Goal: Task Accomplishment & Management: Manage account settings

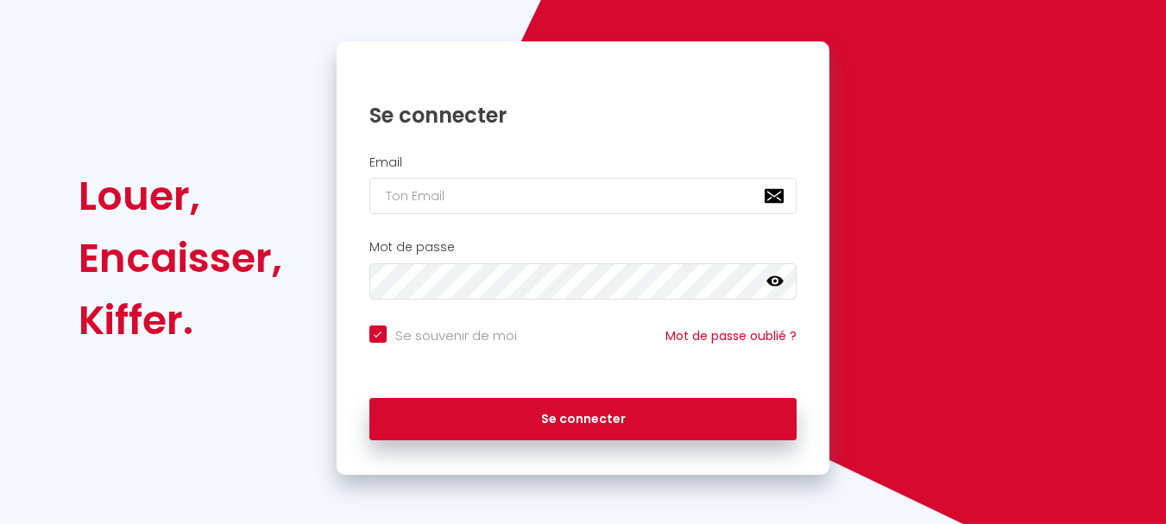
scroll to position [147, 0]
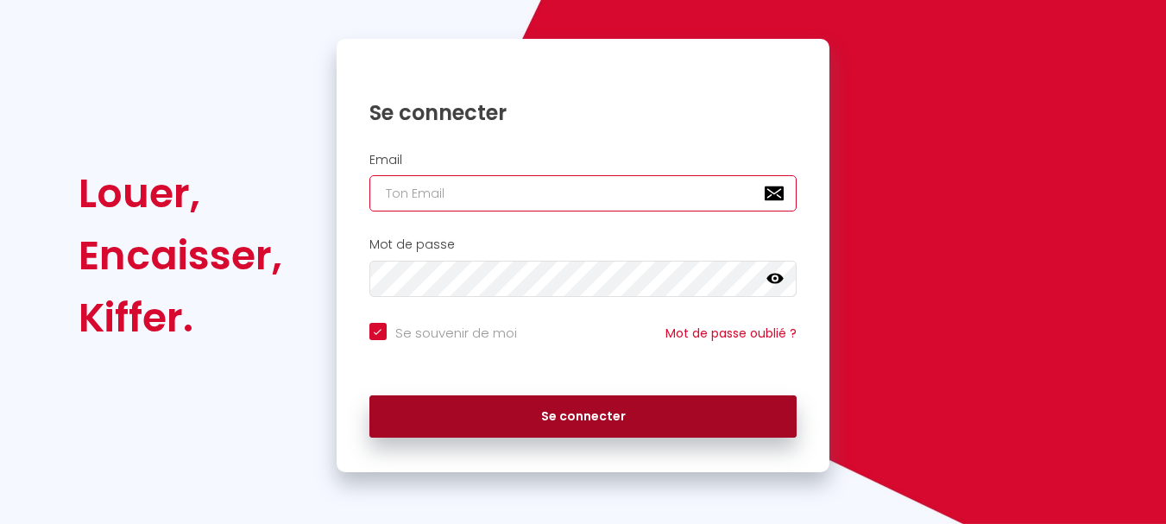
type input "[EMAIL_ADDRESS][DOMAIN_NAME]"
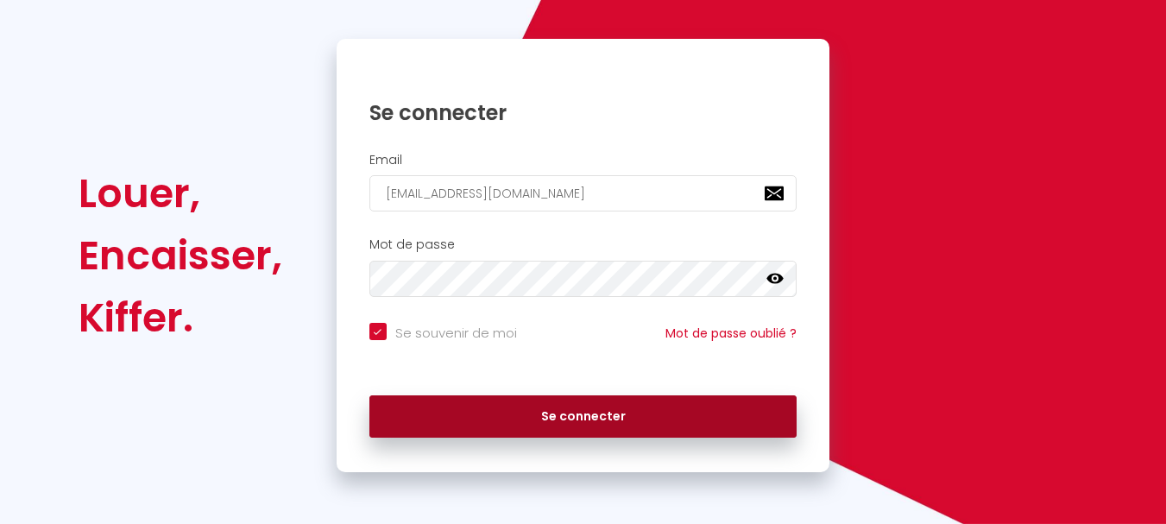
click at [716, 424] on button "Se connecter" at bounding box center [583, 416] width 428 height 43
checkbox input "true"
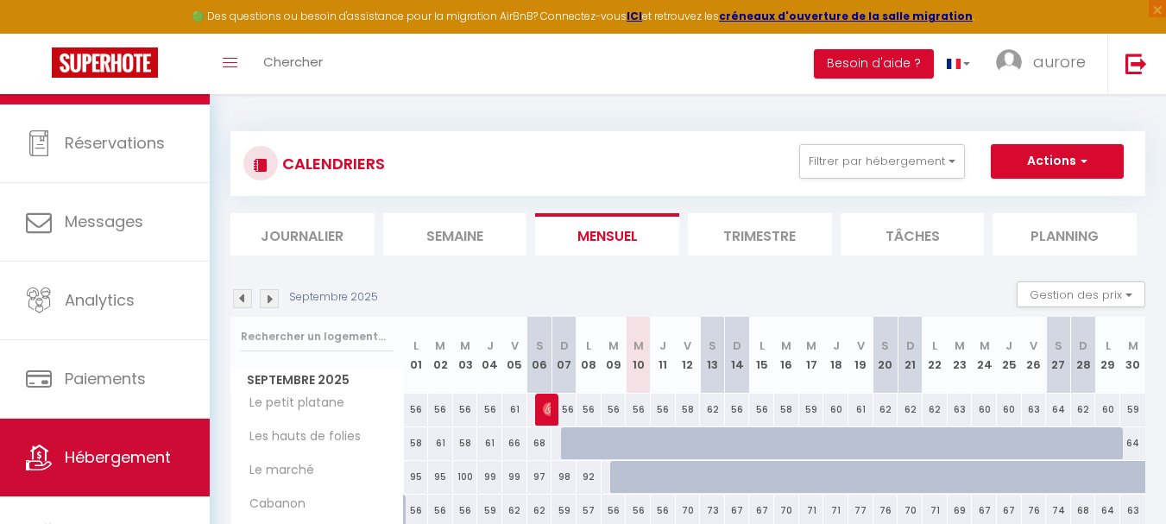
scroll to position [82, 0]
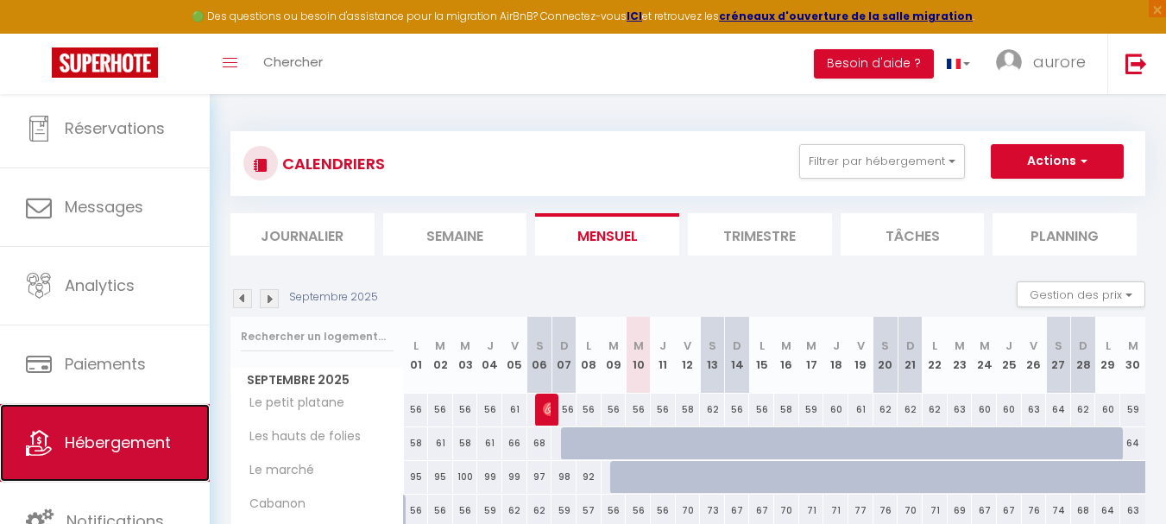
click at [135, 439] on span "Hébergement" at bounding box center [118, 442] width 106 height 22
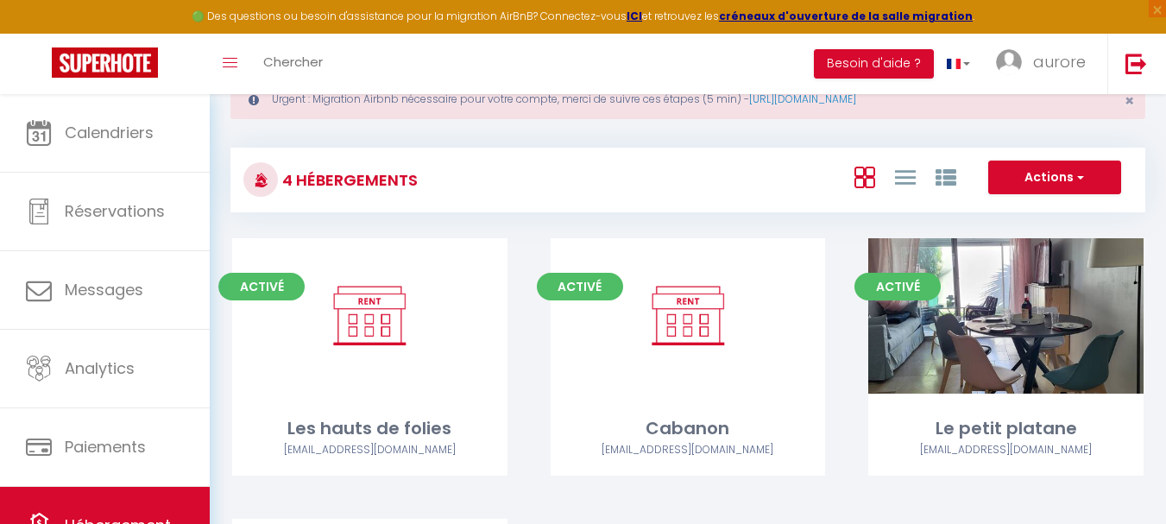
scroll to position [259, 0]
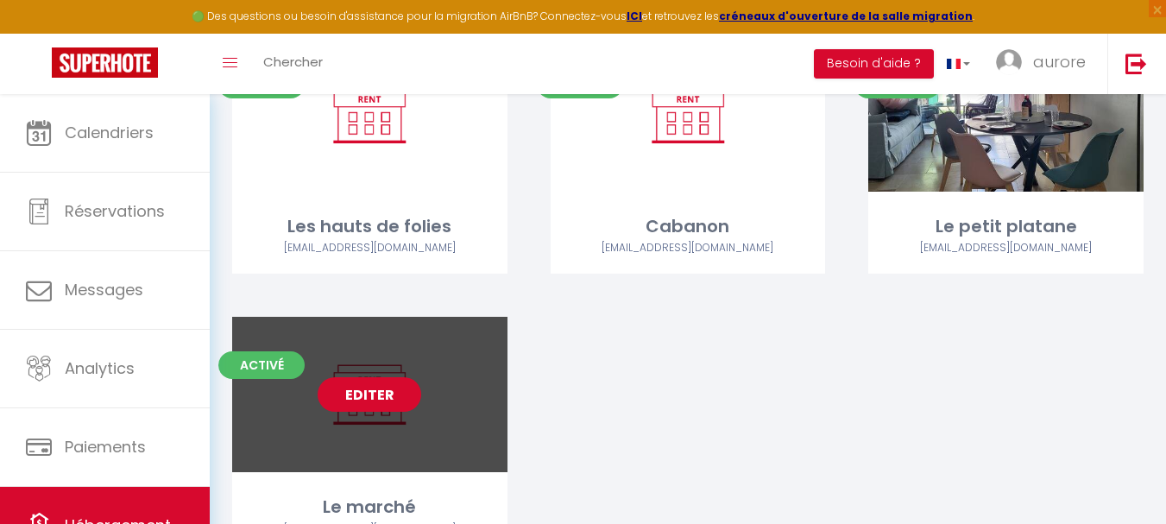
click at [398, 386] on link "Editer" at bounding box center [369, 394] width 104 height 35
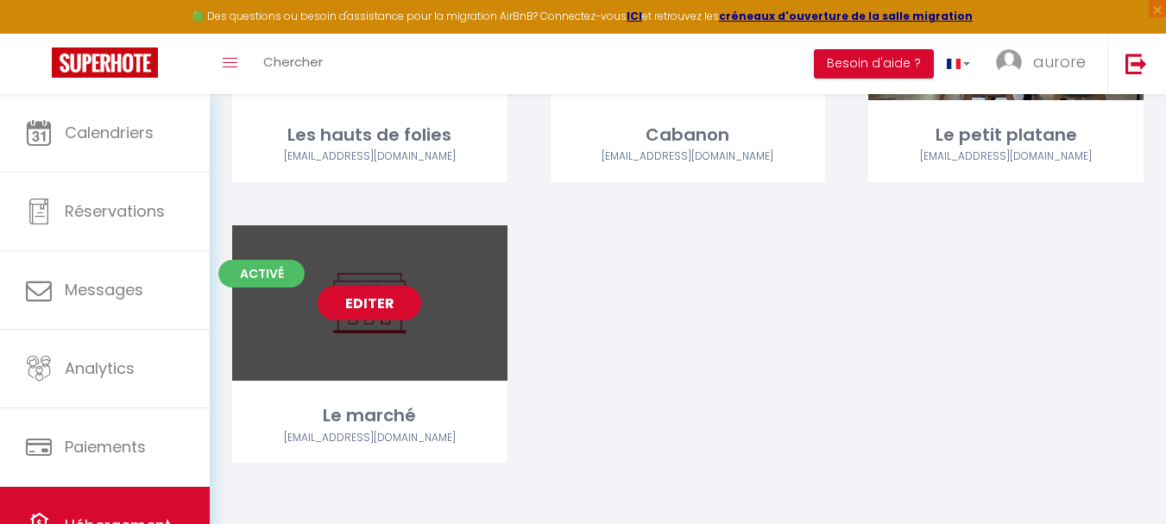
scroll to position [353, 0]
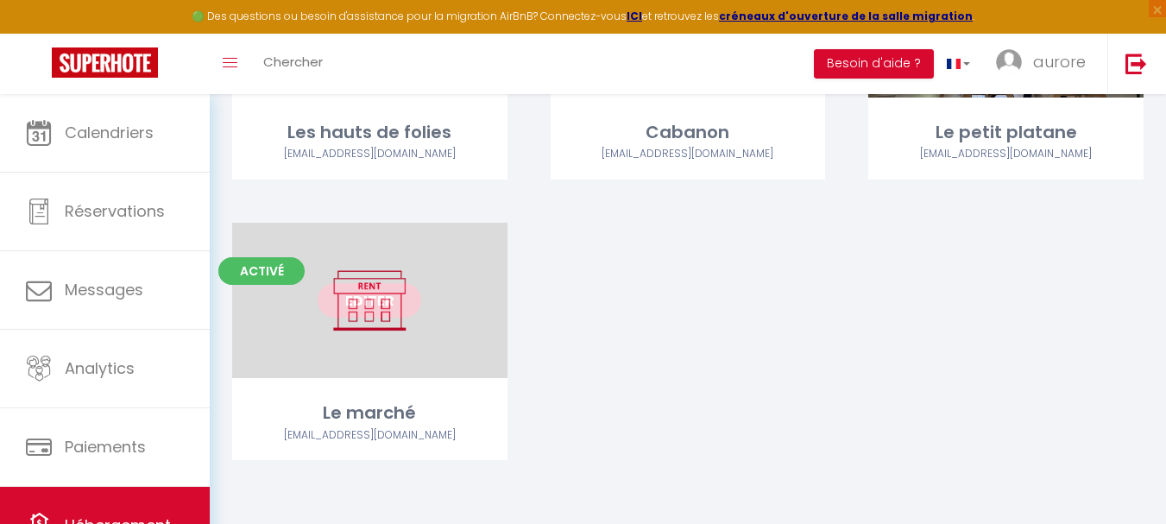
click at [423, 345] on div "Editer" at bounding box center [369, 300] width 275 height 155
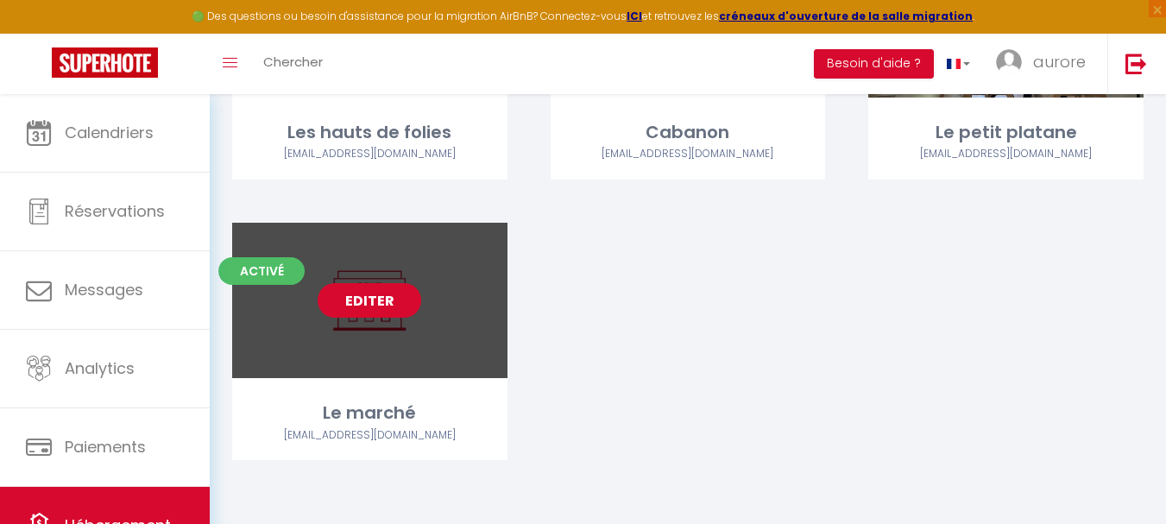
click at [386, 293] on link "Editer" at bounding box center [369, 300] width 104 height 35
click at [334, 339] on div "Editer" at bounding box center [369, 300] width 275 height 155
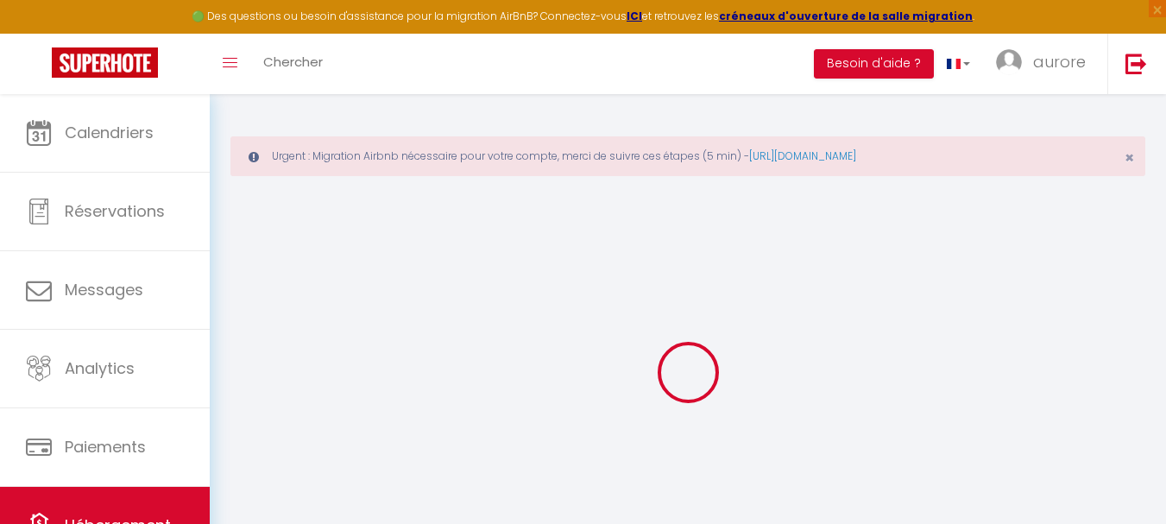
select select
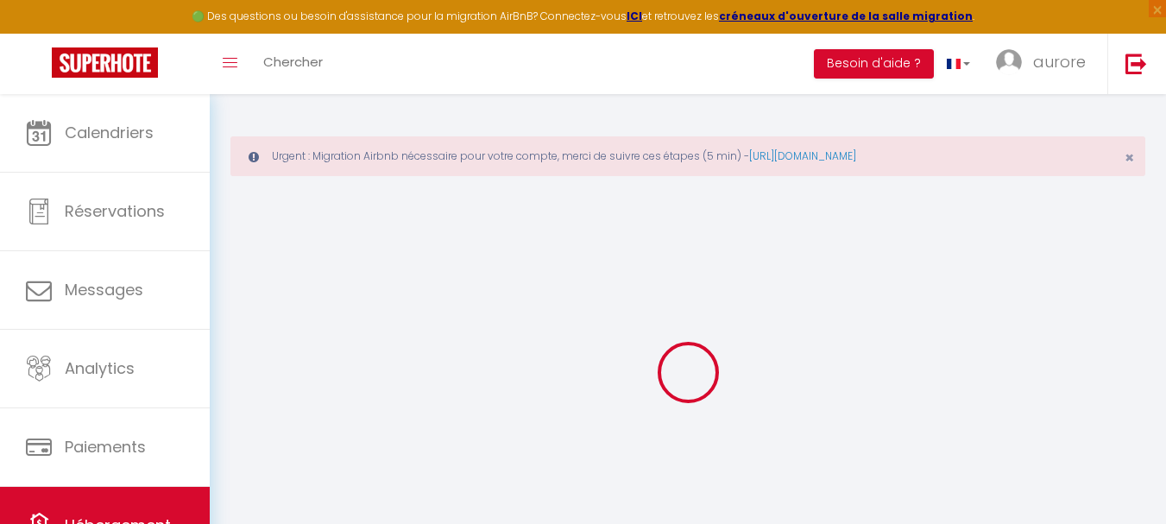
select select
checkbox input "false"
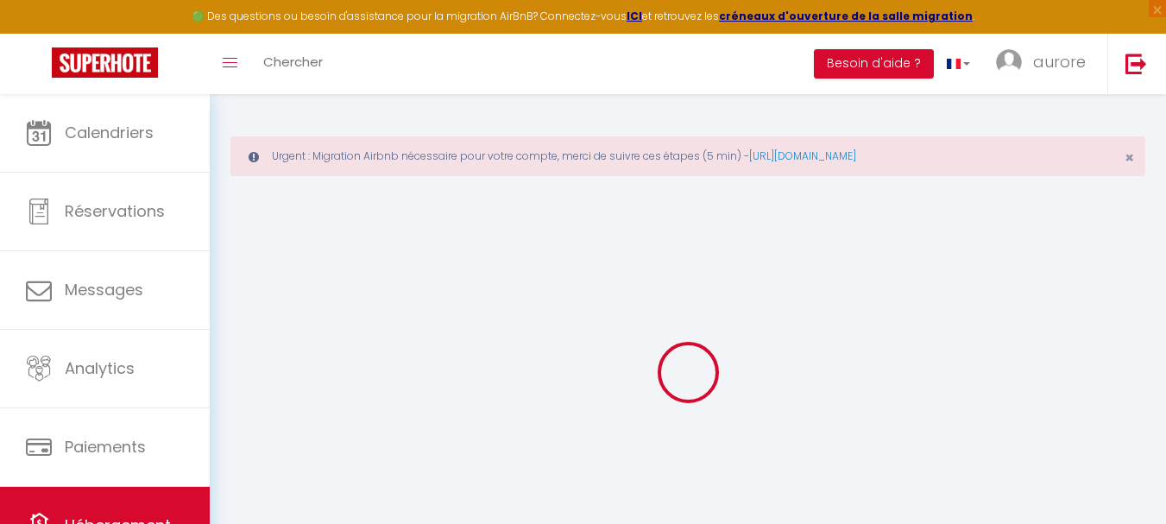
select select
type input "Le marché"
type input "Catherine"
type input "Pierson"
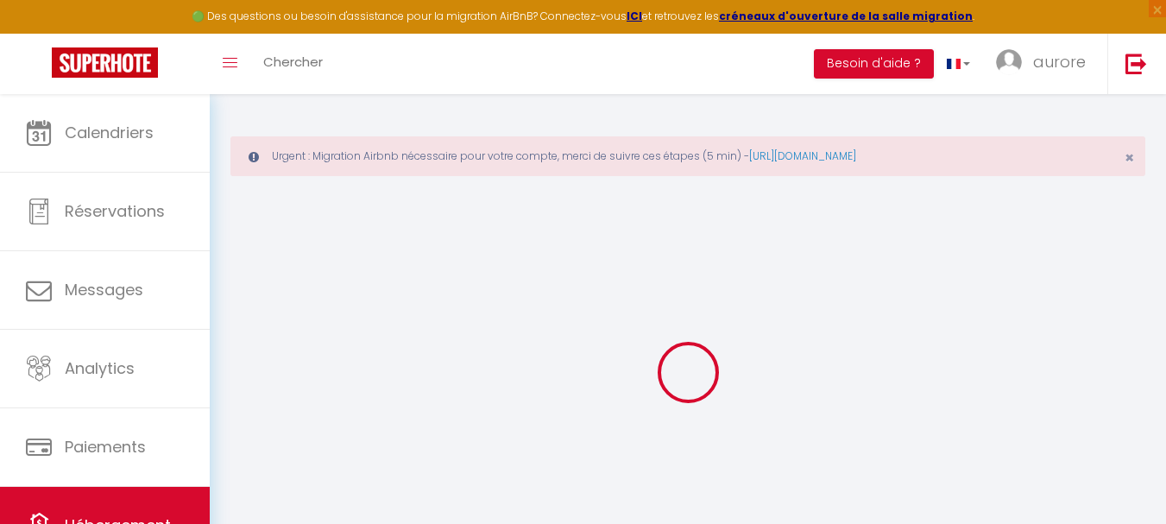
type input "8 rue du marché"
type input "17110"
type input "saint georges de didonne"
select select "houses"
select select "5"
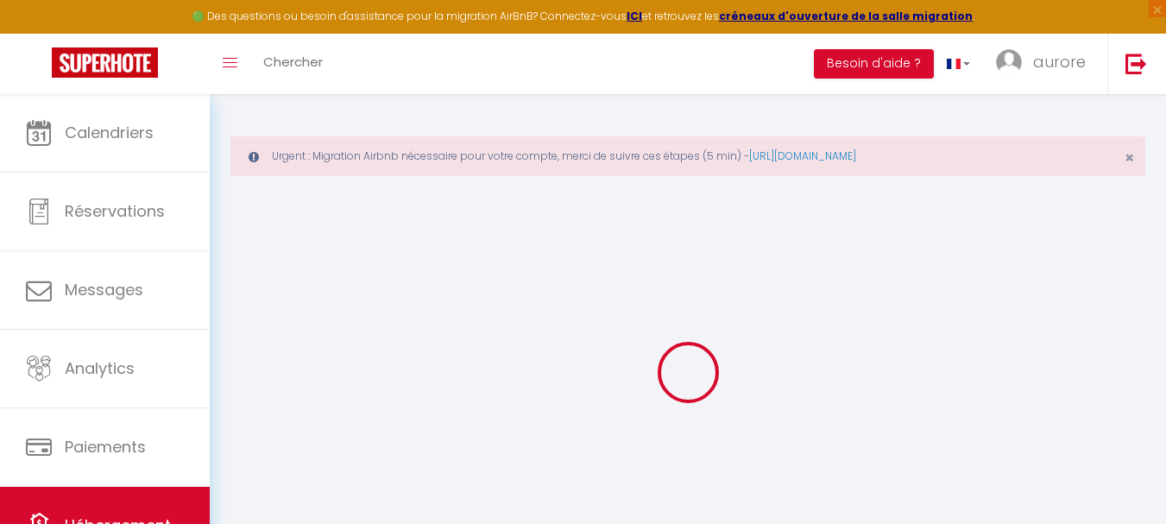
select select "3"
type input "110"
type input "150"
select select
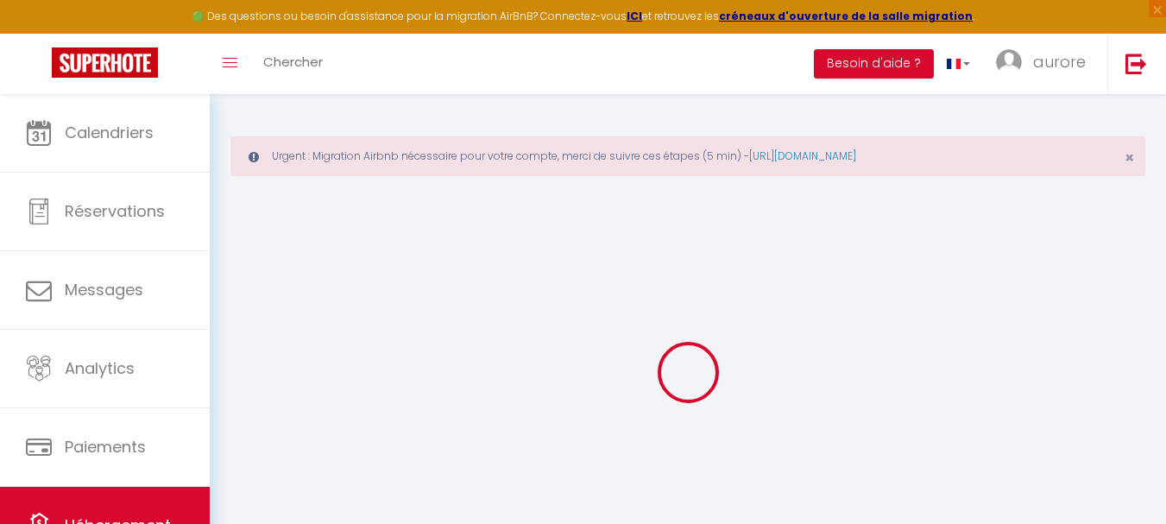
select select
type input "8 rue du marché"
type input "17110"
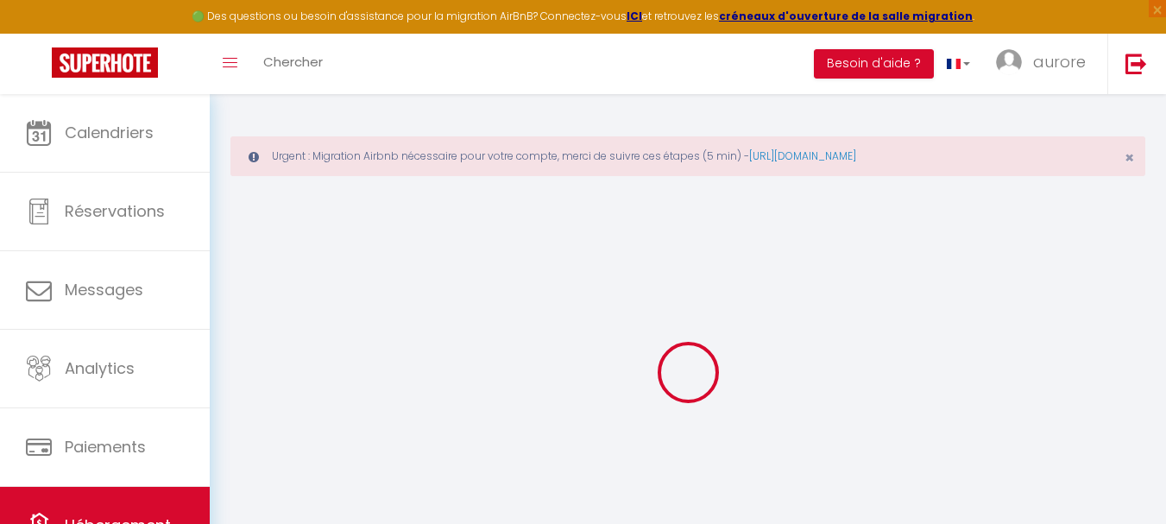
type input "saint georges de didonne"
type input "catherine.pierson@orange.fr"
select select
checkbox input "false"
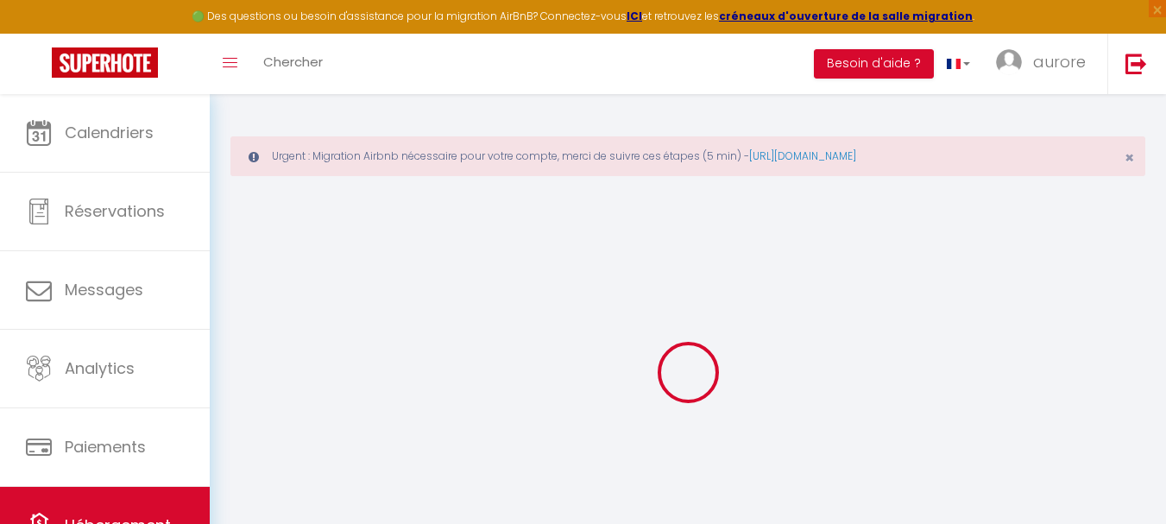
checkbox input "false"
type input "0"
select select "33646"
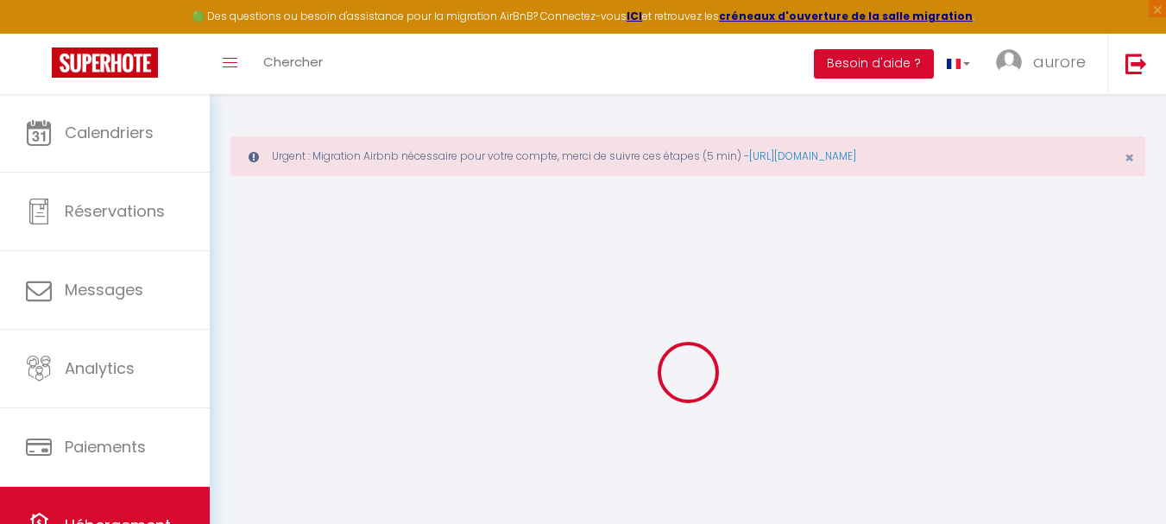
select select
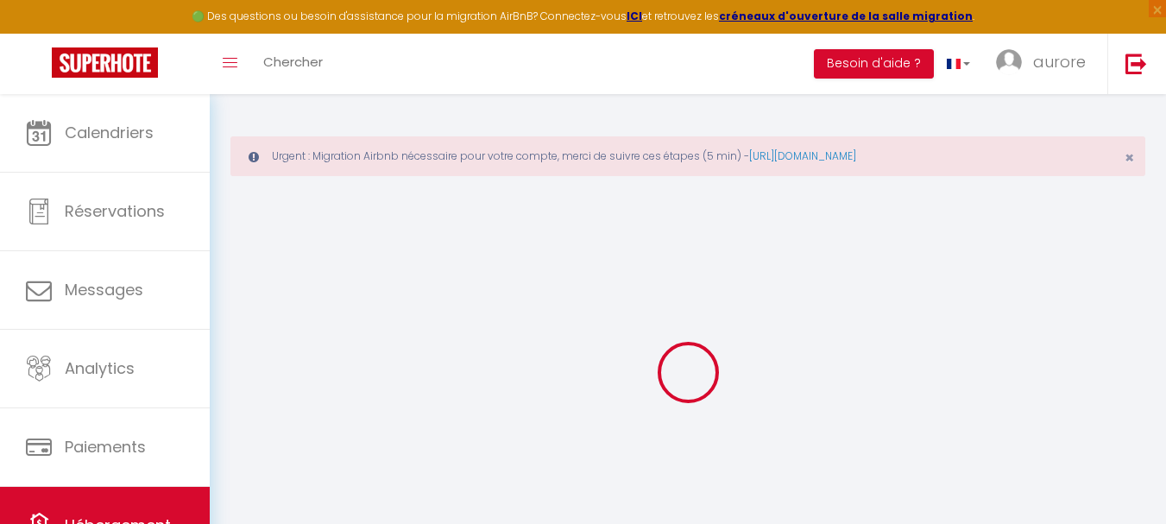
select select
checkbox input "false"
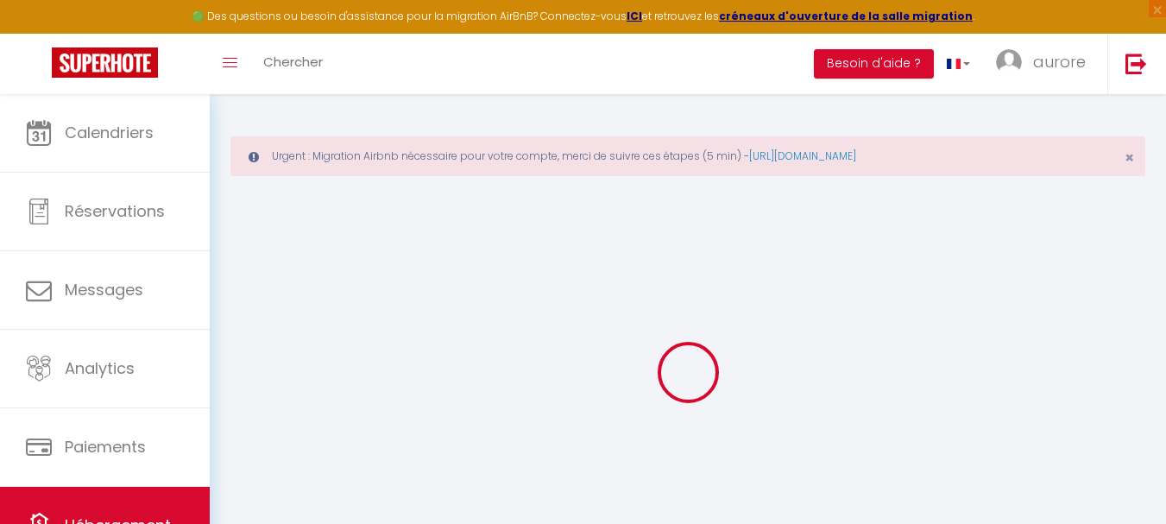
select select
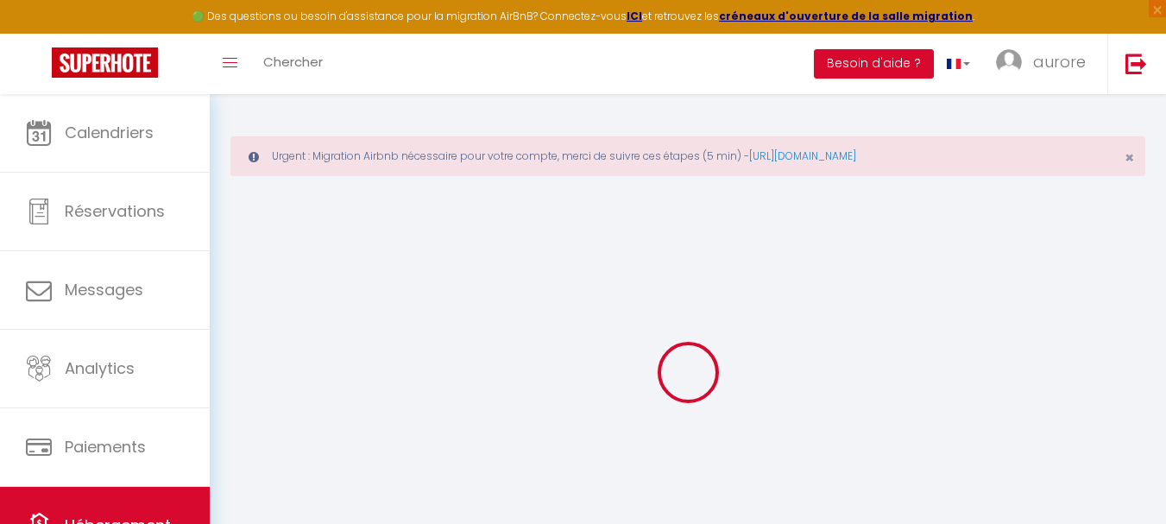
select select
checkbox input "false"
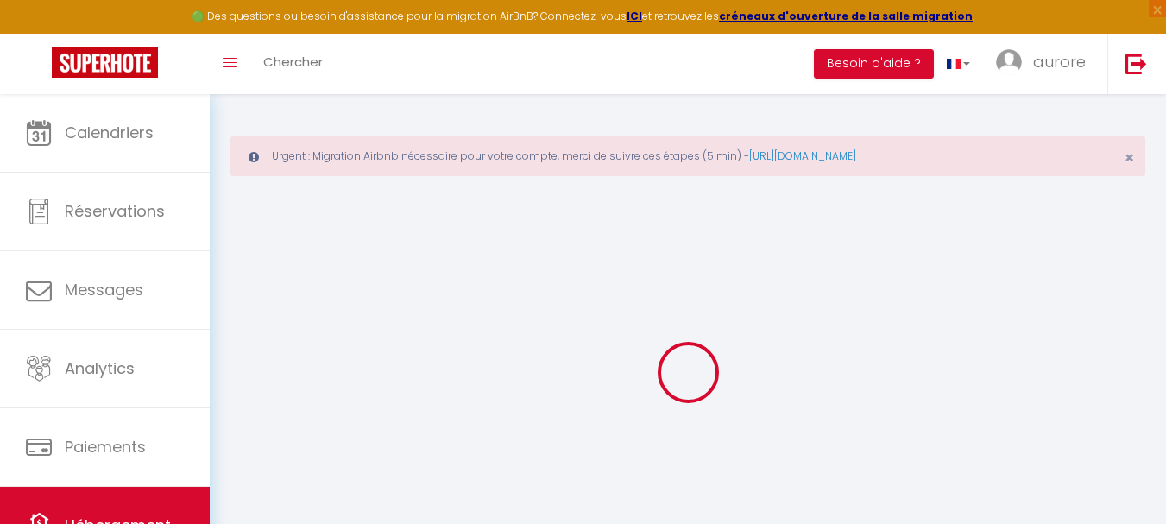
select select
checkbox input "false"
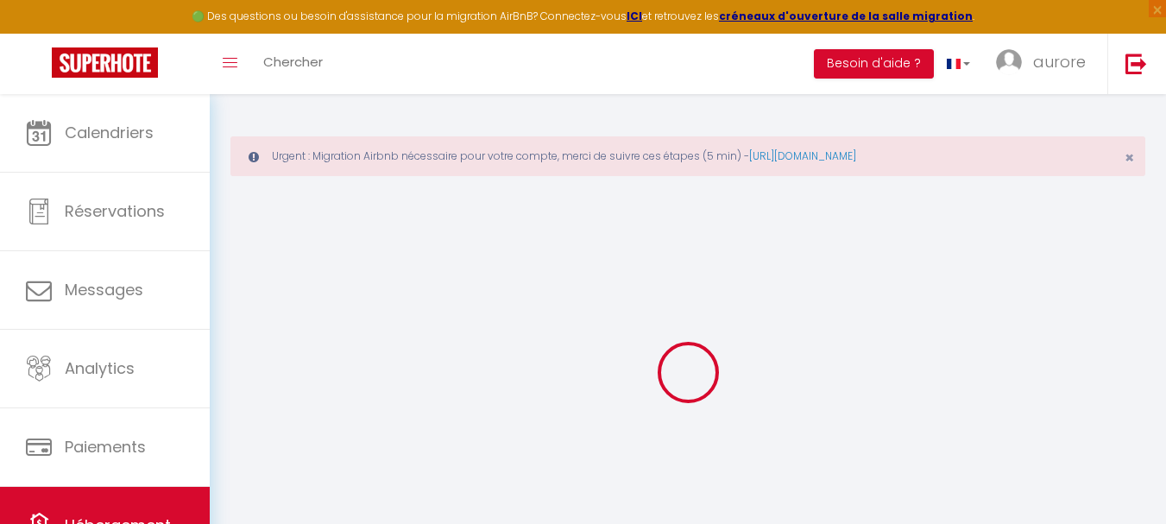
select select "17:00"
select select "23:45"
select select "14:00"
select select "30"
select select "120"
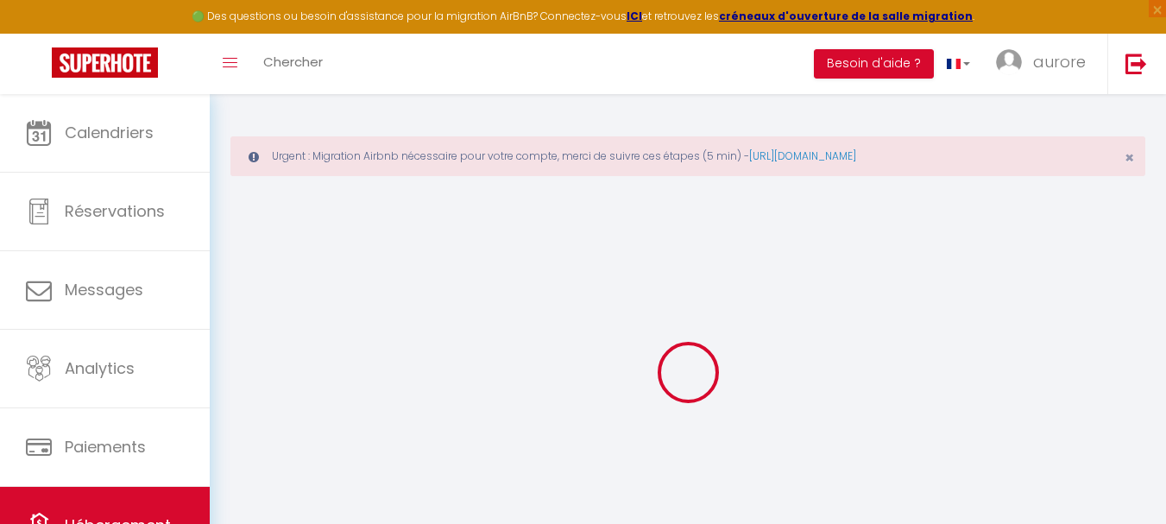
select select
checkbox input "false"
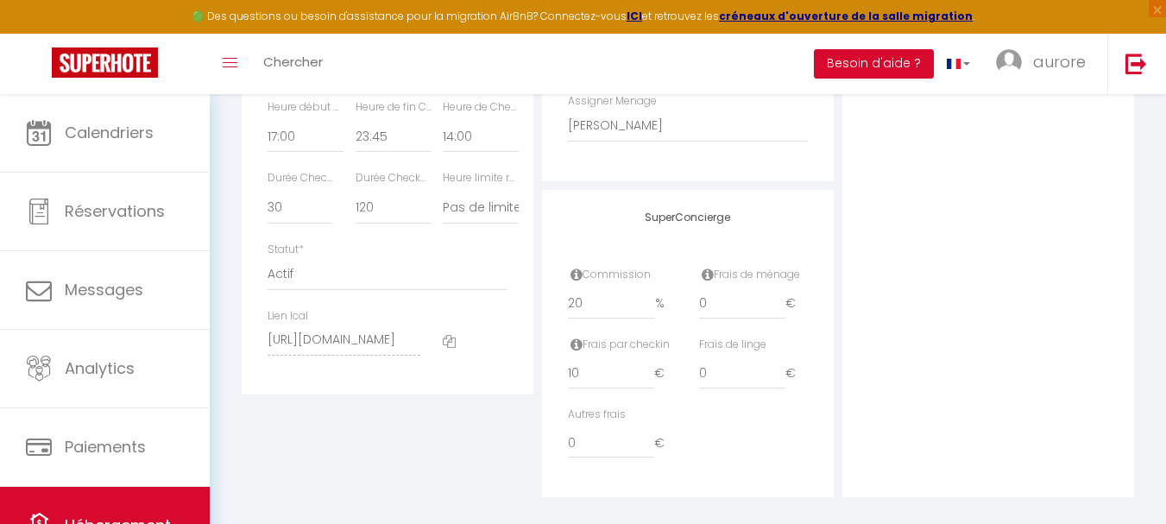
scroll to position [1083, 0]
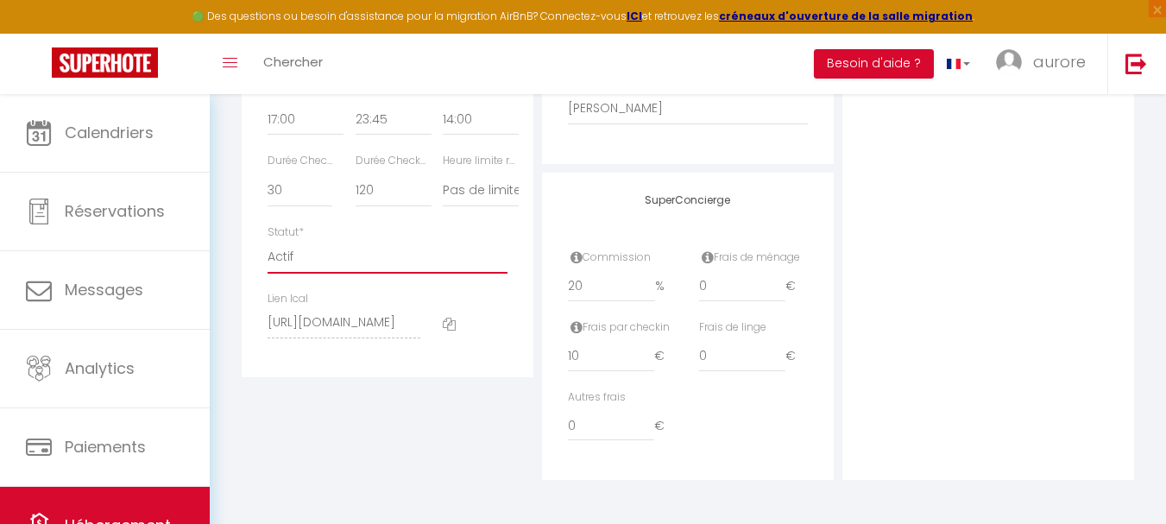
click at [361, 264] on select "Actif Pas actif" at bounding box center [387, 257] width 240 height 33
select select "0"
click at [267, 241] on select "Actif Pas actif" at bounding box center [387, 257] width 240 height 33
select select
checkbox input "false"
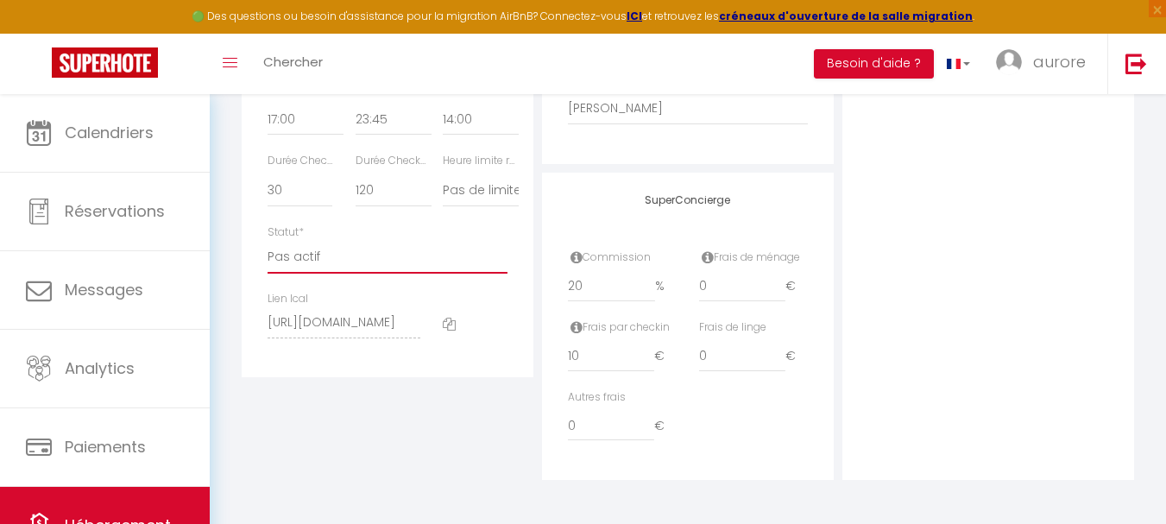
checkbox input "false"
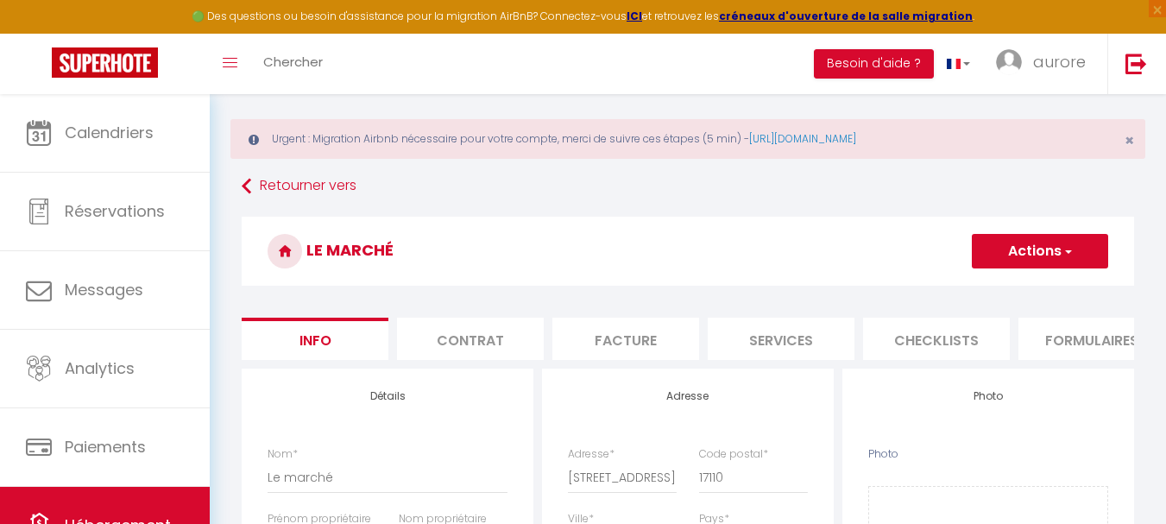
scroll to position [0, 0]
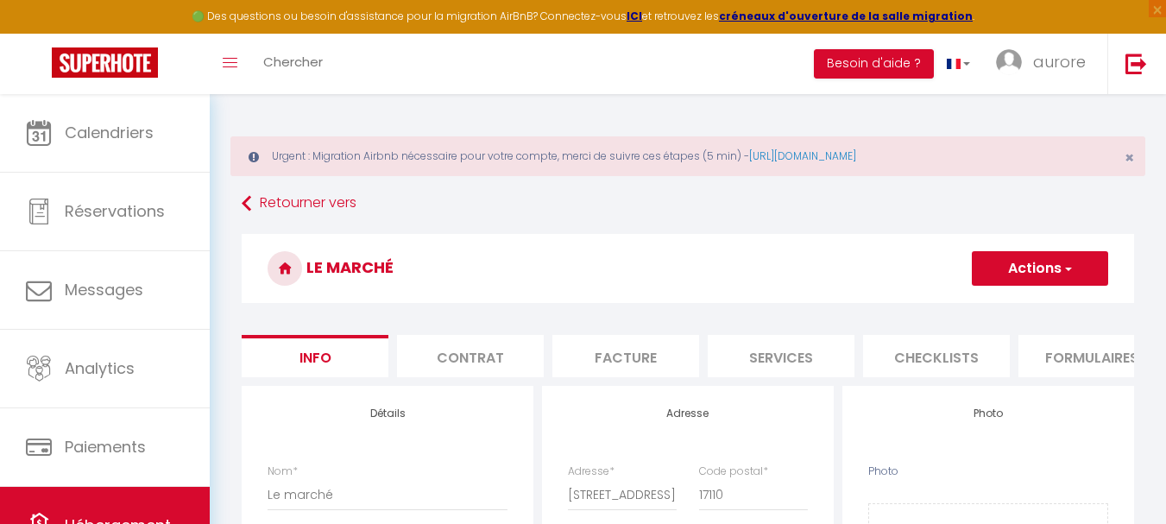
click at [1070, 269] on span "button" at bounding box center [1066, 268] width 11 height 17
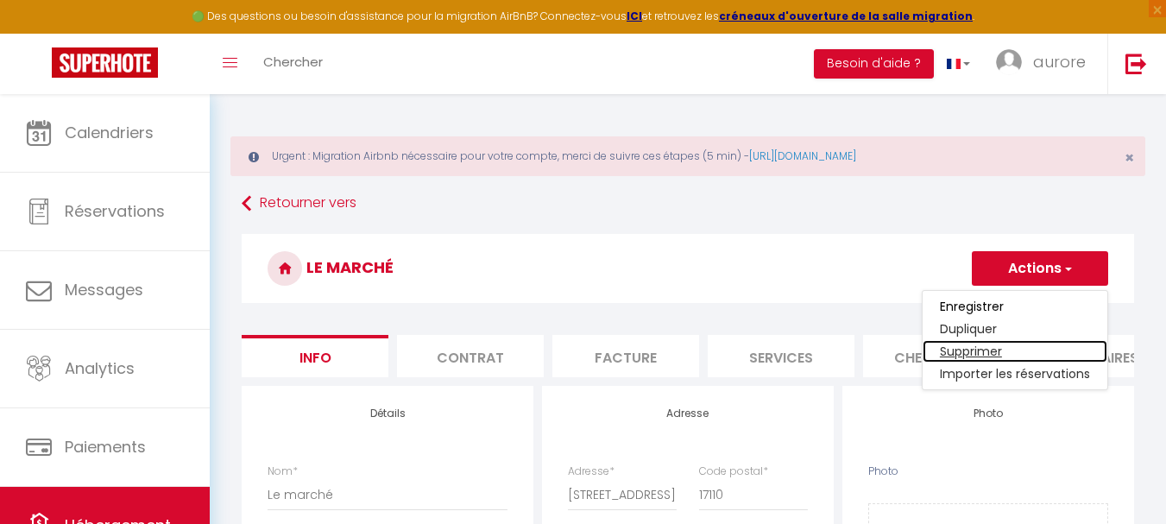
click at [1014, 351] on link "Supprimer" at bounding box center [1014, 351] width 185 height 22
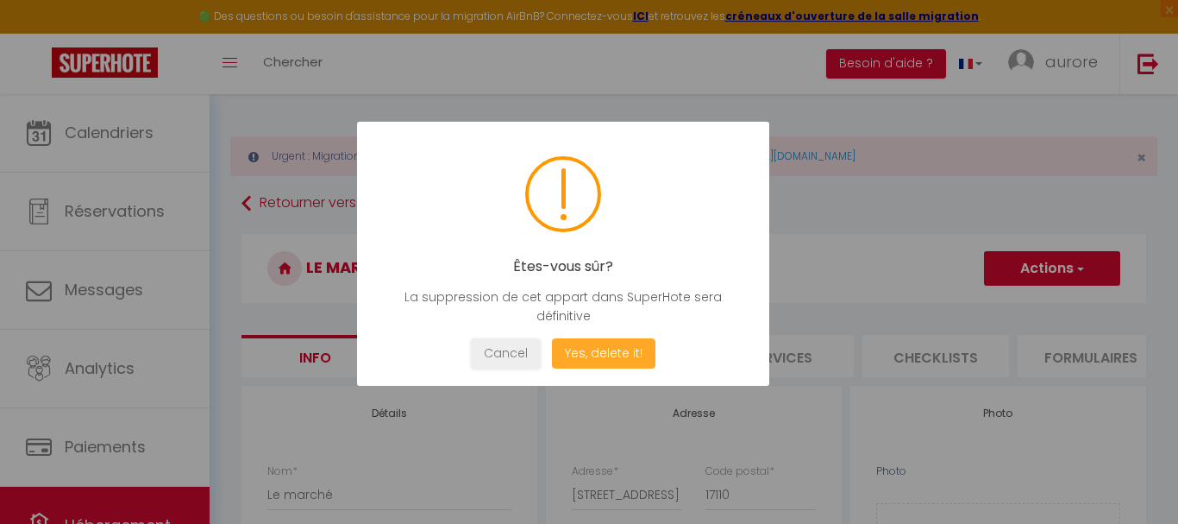
click at [625, 346] on button "Yes, delete it!" at bounding box center [604, 353] width 104 height 30
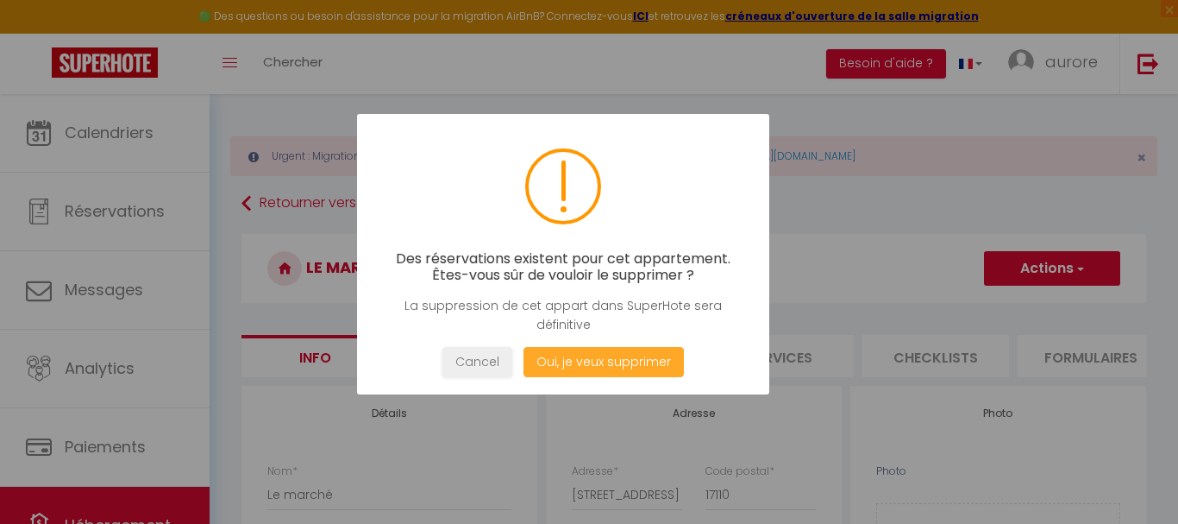
click at [618, 361] on button "Oui, je veux supprimer" at bounding box center [604, 362] width 160 height 30
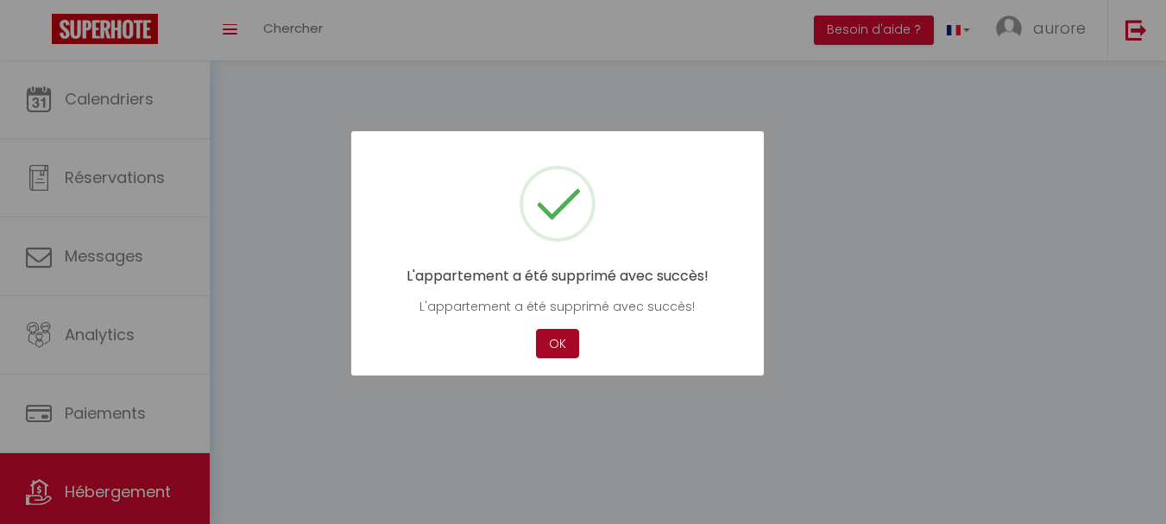
click at [551, 349] on button "OK" at bounding box center [557, 344] width 43 height 30
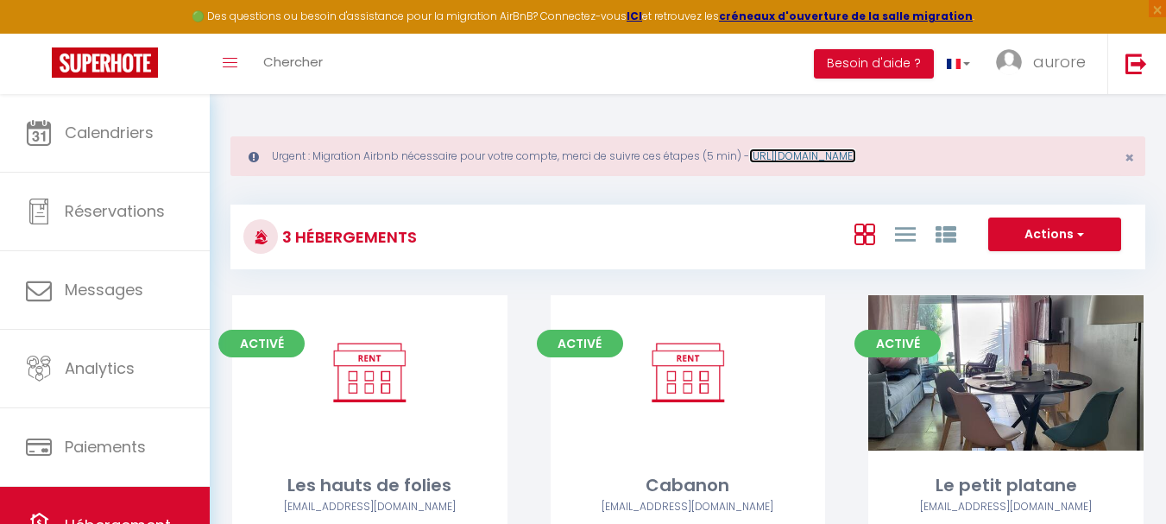
click at [833, 157] on link "https://superhote.com/migration-airbnb" at bounding box center [802, 155] width 107 height 15
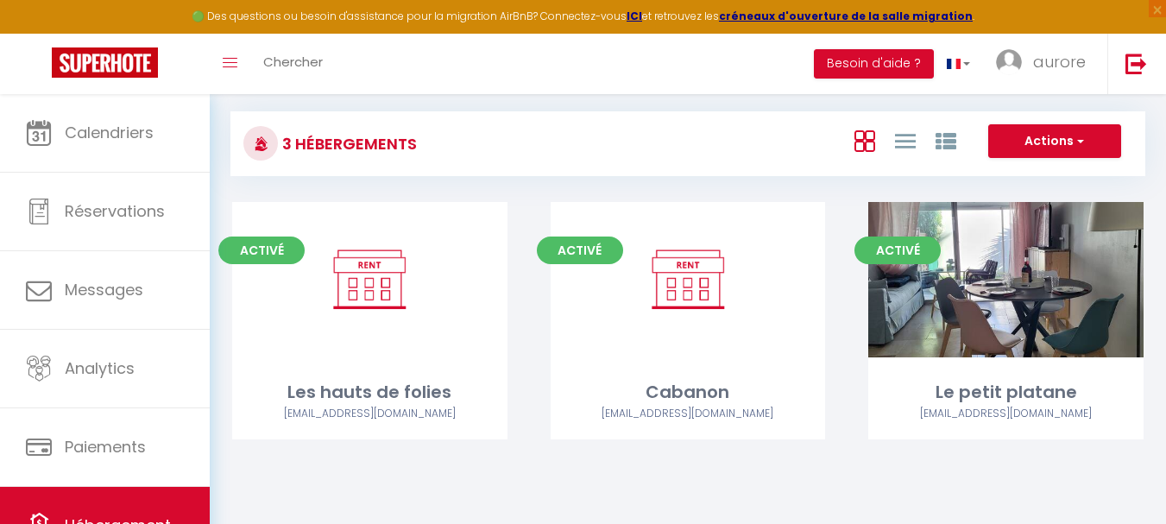
scroll to position [94, 0]
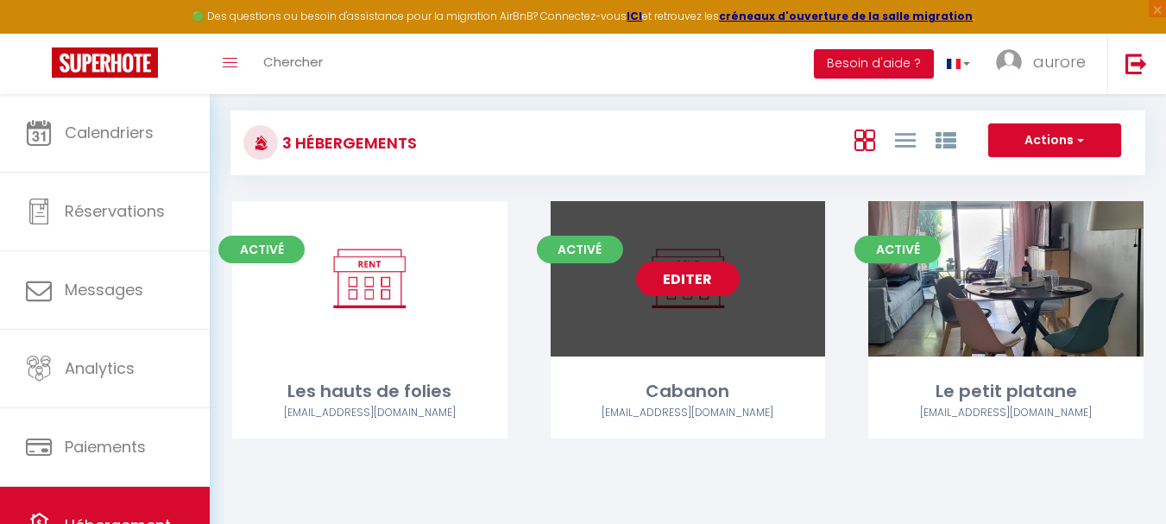
click at [676, 266] on link "Editer" at bounding box center [688, 278] width 104 height 35
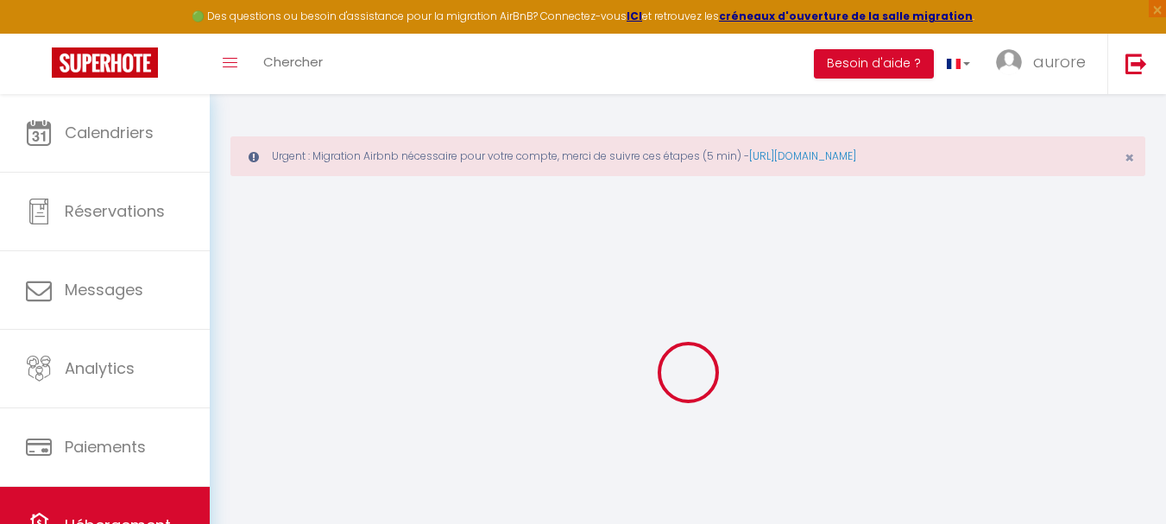
select select
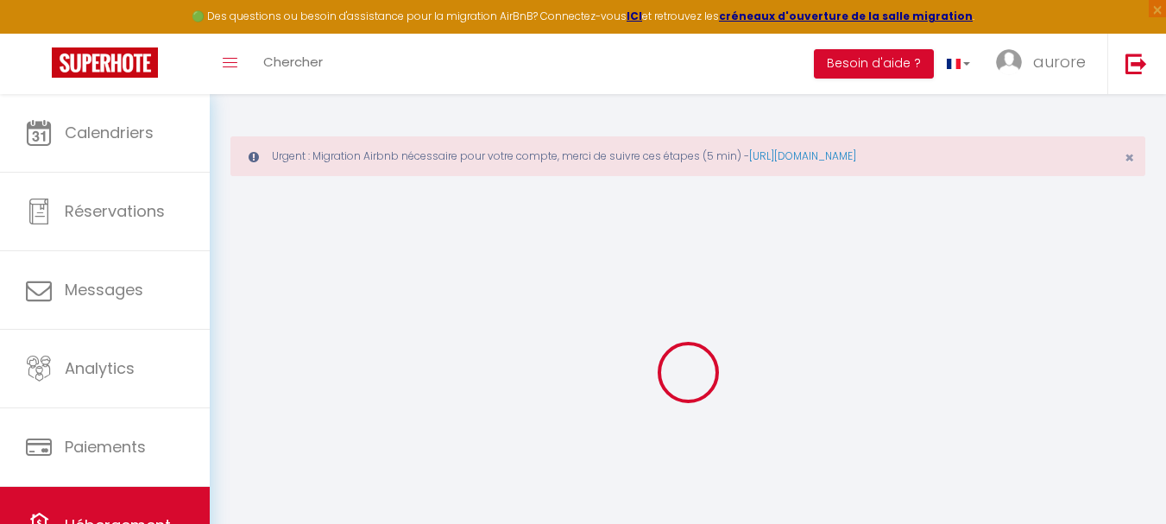
select select
checkbox input "false"
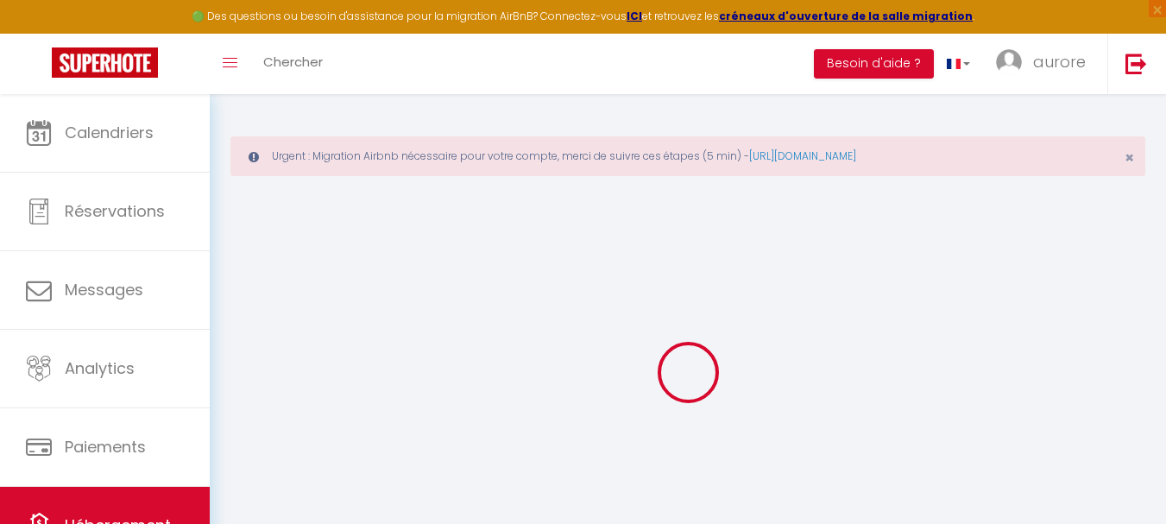
select select
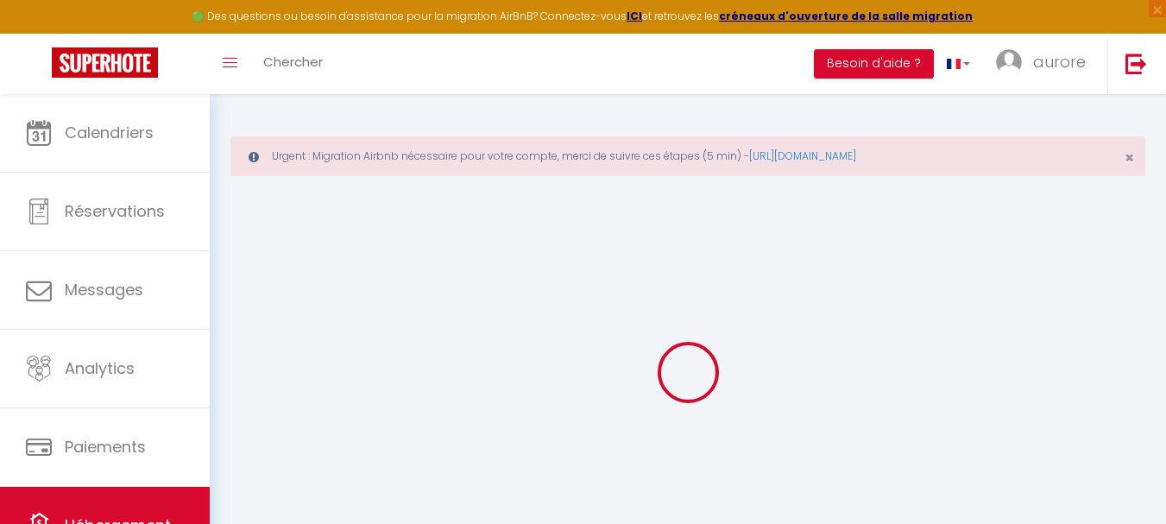
select select
checkbox input "false"
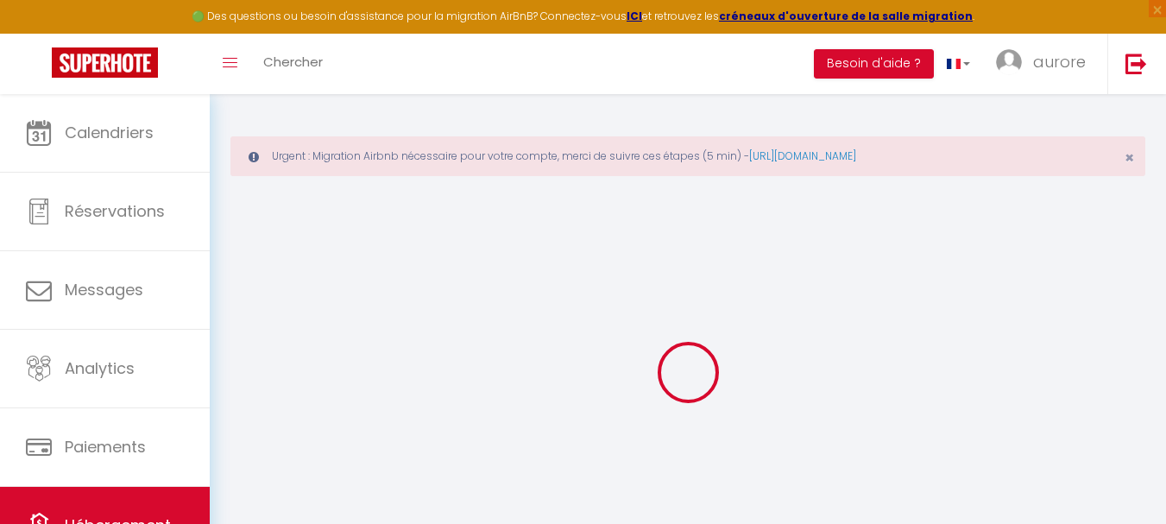
select select
checkbox input "false"
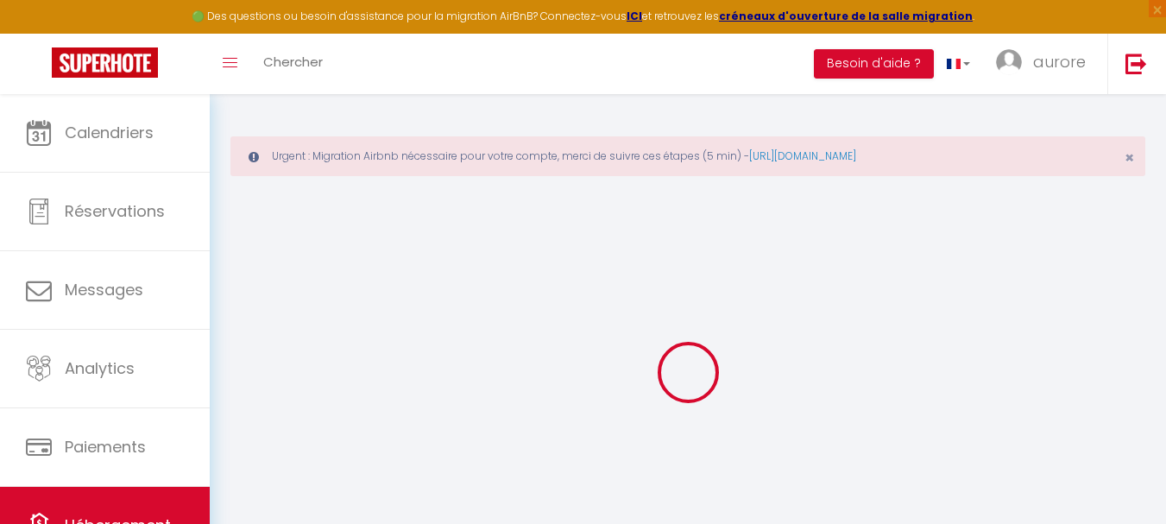
select select
checkbox input "false"
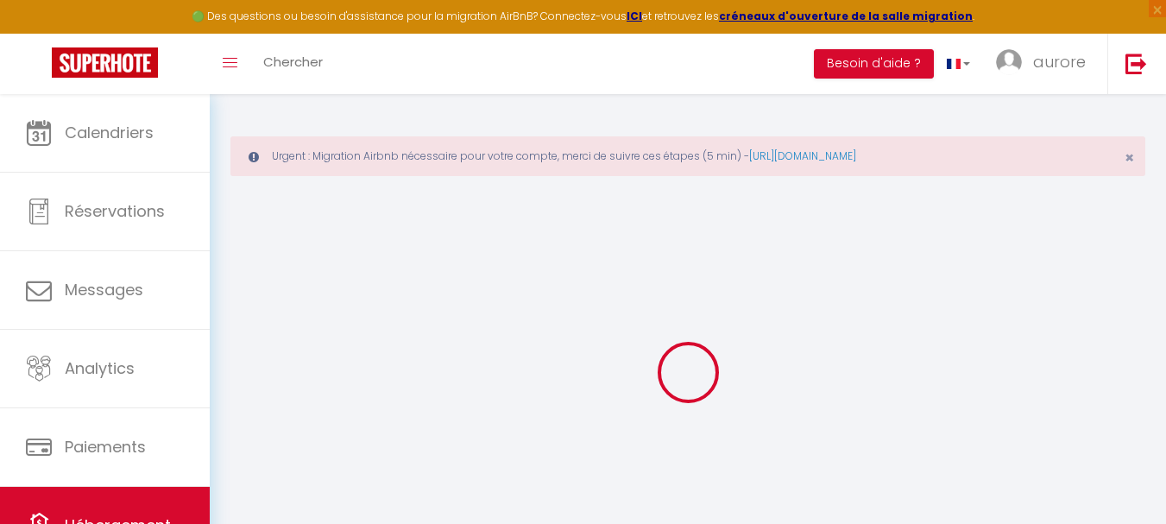
select select "16:00"
select select "00:00"
select select "11:00"
select select "30"
select select "120"
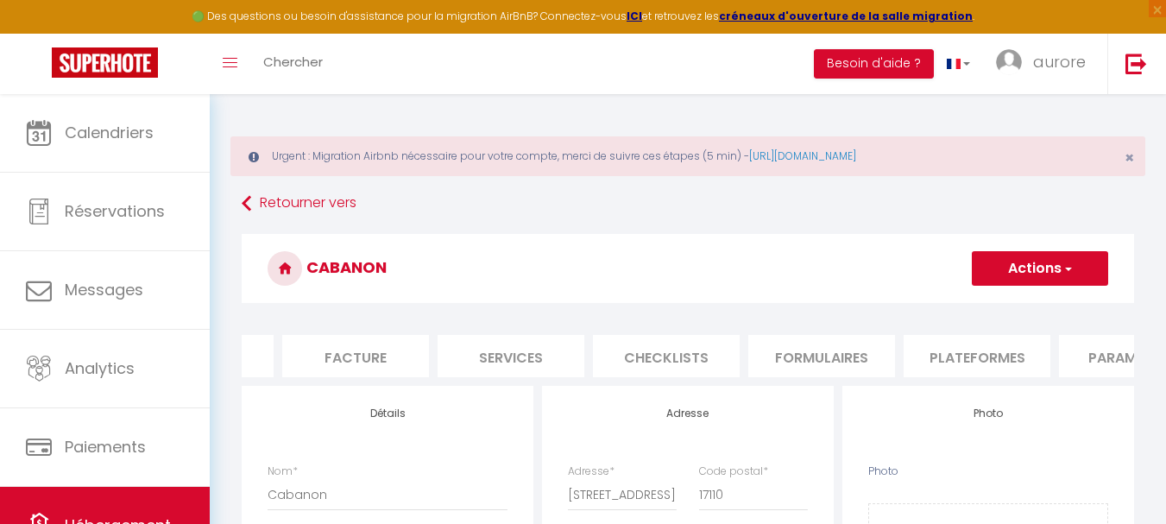
scroll to position [0, 327]
click at [921, 344] on li "Plateformes" at bounding box center [919, 356] width 147 height 42
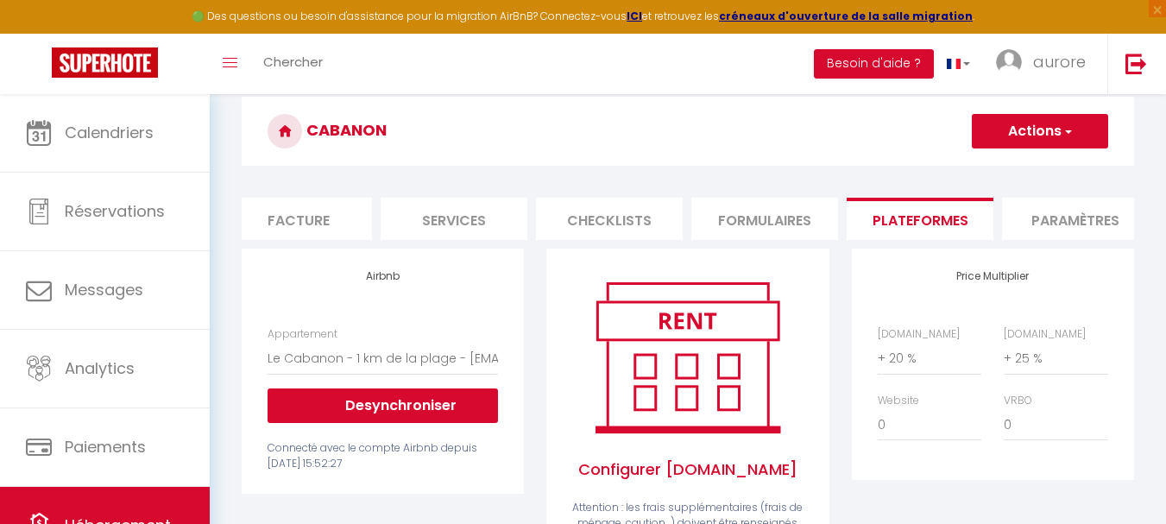
scroll to position [345, 0]
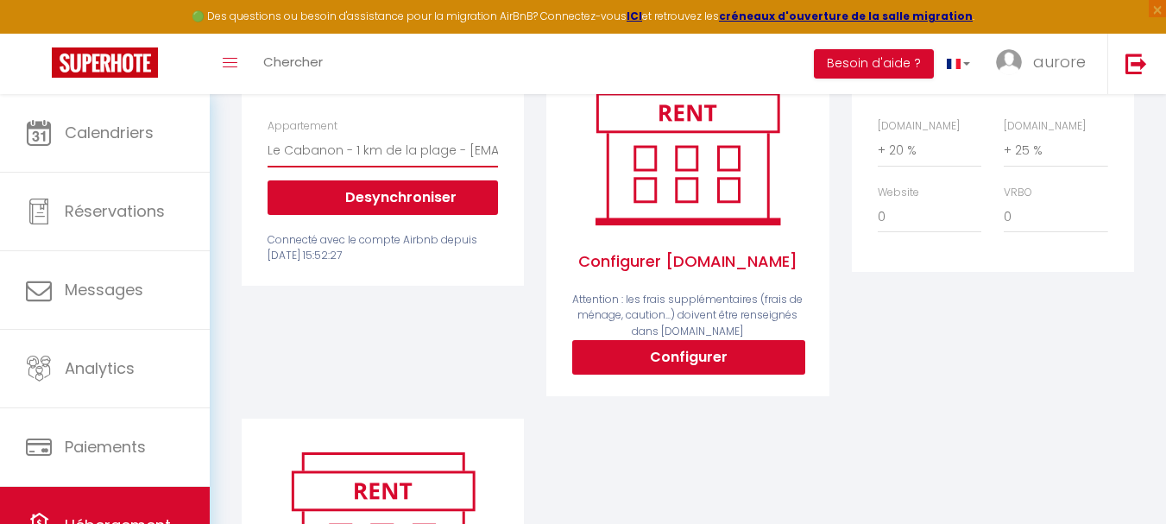
click at [478, 149] on select "Le Cabanon - 1 km de la plage - [EMAIL_ADDRESS][DOMAIN_NAME]" at bounding box center [382, 150] width 230 height 33
click at [462, 368] on div "Airbnb Appartement Le Cabanon - 1 km de la plage - conciergerieartdevivrebyauro…" at bounding box center [382, 230] width 305 height 378
click at [405, 204] on button "Desynchroniser" at bounding box center [382, 197] width 230 height 35
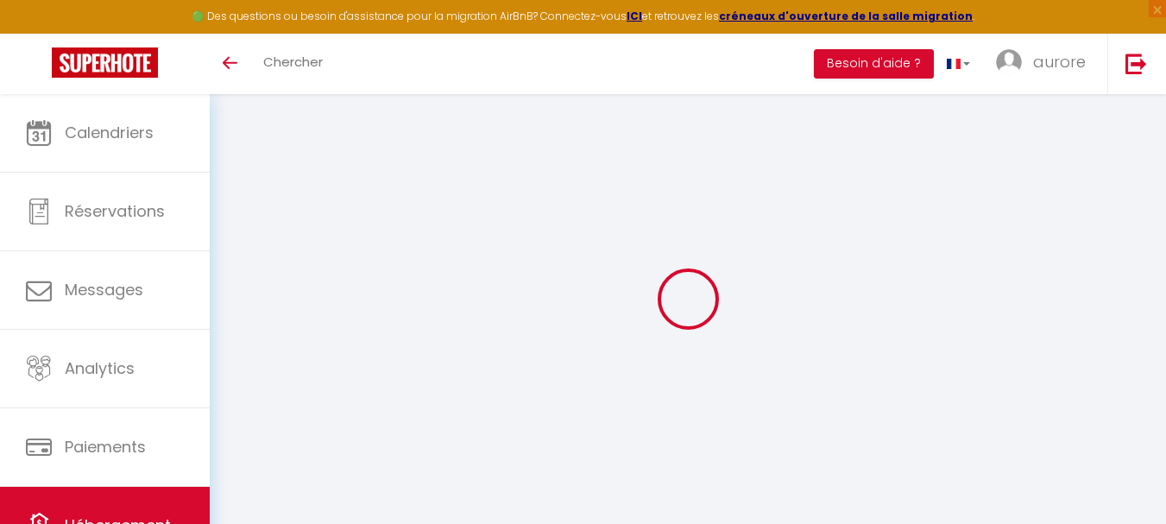
select select "+ 20 %"
select select "+ 25 %"
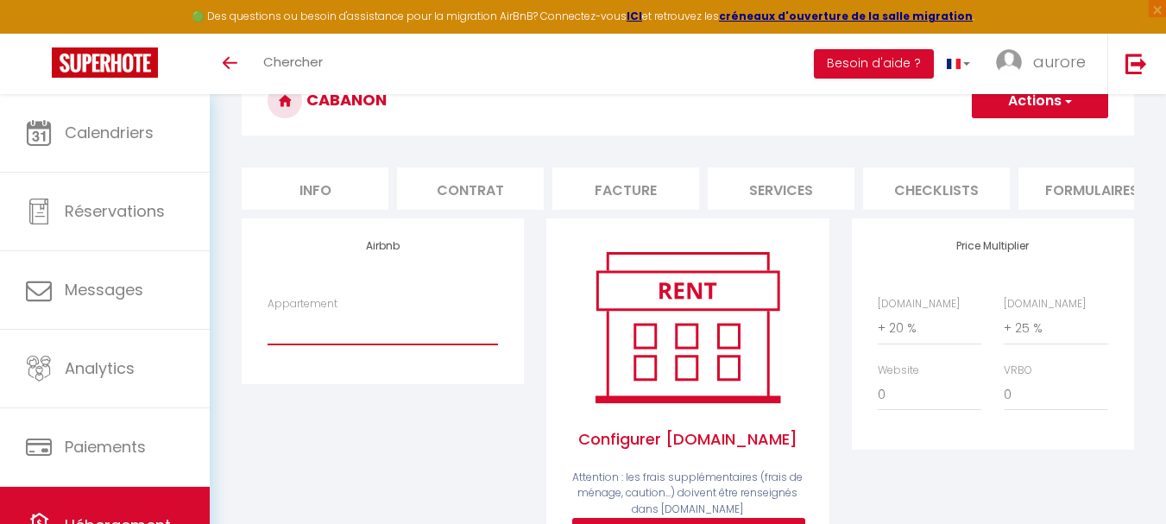
click at [375, 344] on select "Le Cabanon - 1 km de la plage - [EMAIL_ADDRESS][DOMAIN_NAME]" at bounding box center [382, 327] width 230 height 33
select select "8074-1205440383381962582"
click at [267, 324] on select "Le Cabanon - 1 km de la plage - [EMAIL_ADDRESS][DOMAIN_NAME]" at bounding box center [382, 327] width 230 height 33
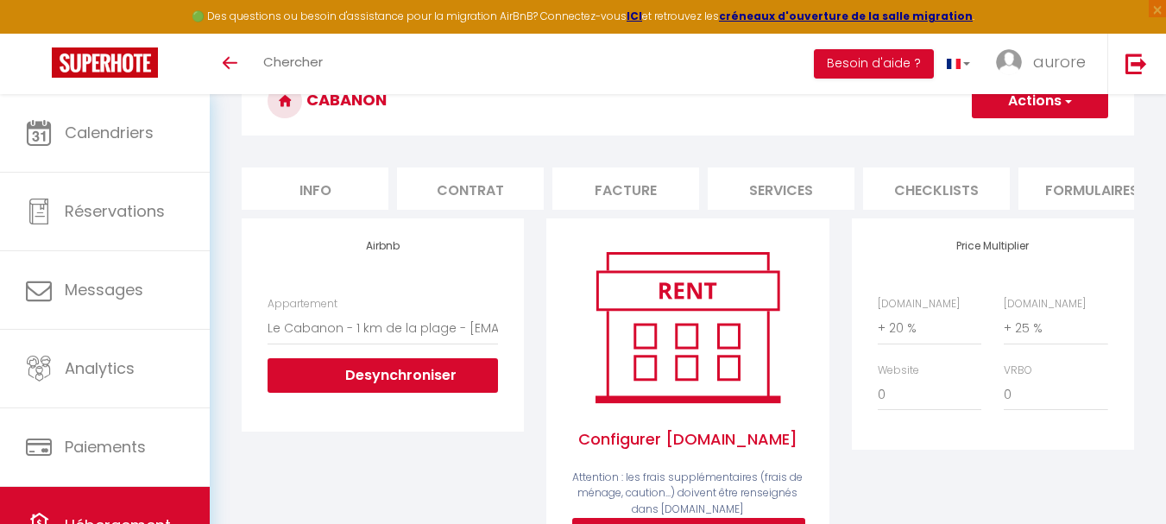
click at [1024, 110] on button "Actions" at bounding box center [1039, 101] width 136 height 35
click at [1020, 137] on link "Enregistrer" at bounding box center [1039, 139] width 136 height 22
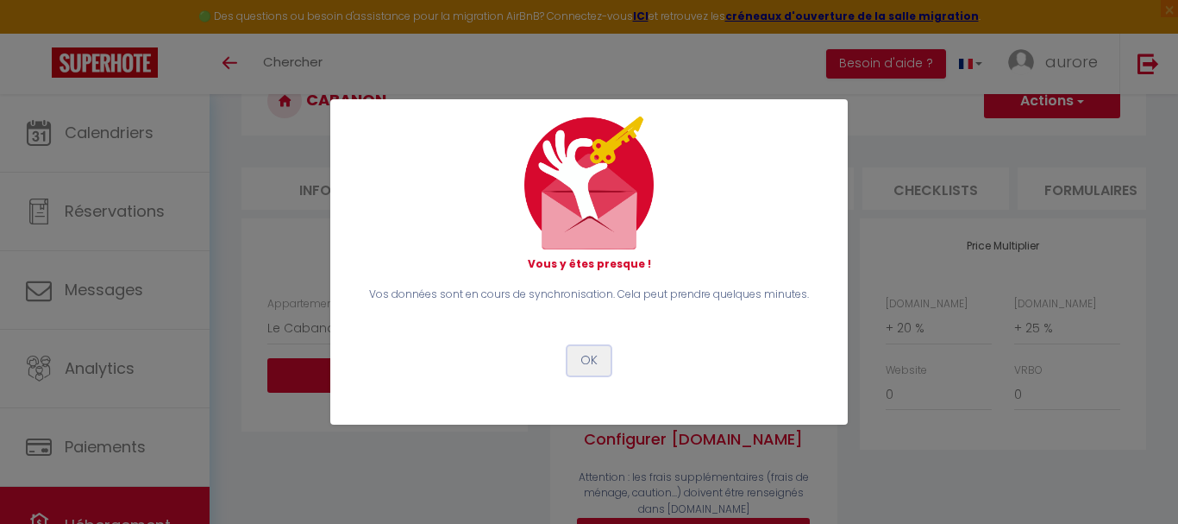
click at [583, 353] on button "OK" at bounding box center [589, 360] width 43 height 29
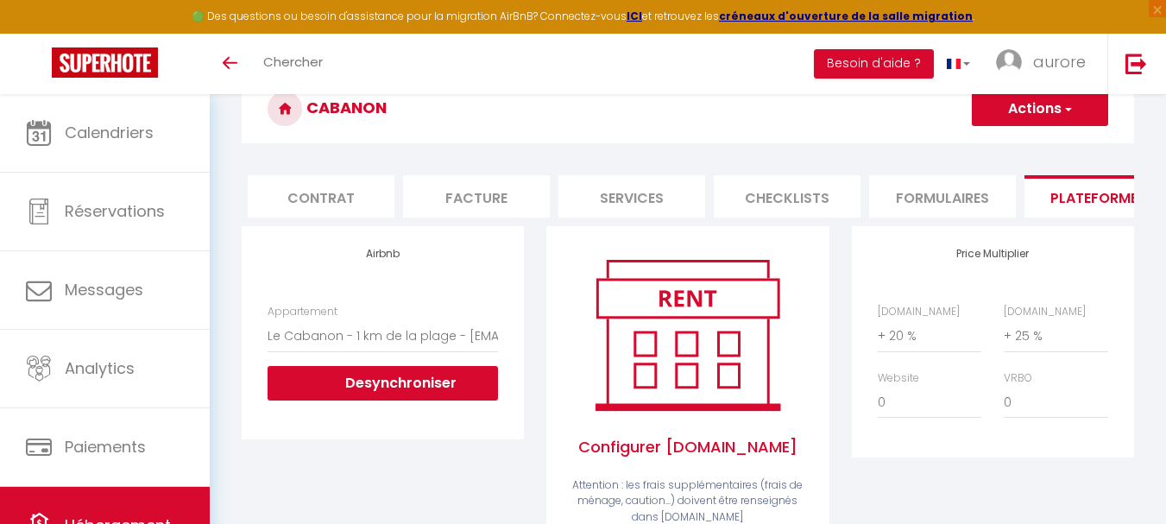
scroll to position [0, 154]
click at [1059, 198] on li "Plateformes" at bounding box center [1092, 196] width 147 height 42
click at [1063, 106] on span "button" at bounding box center [1066, 108] width 11 height 17
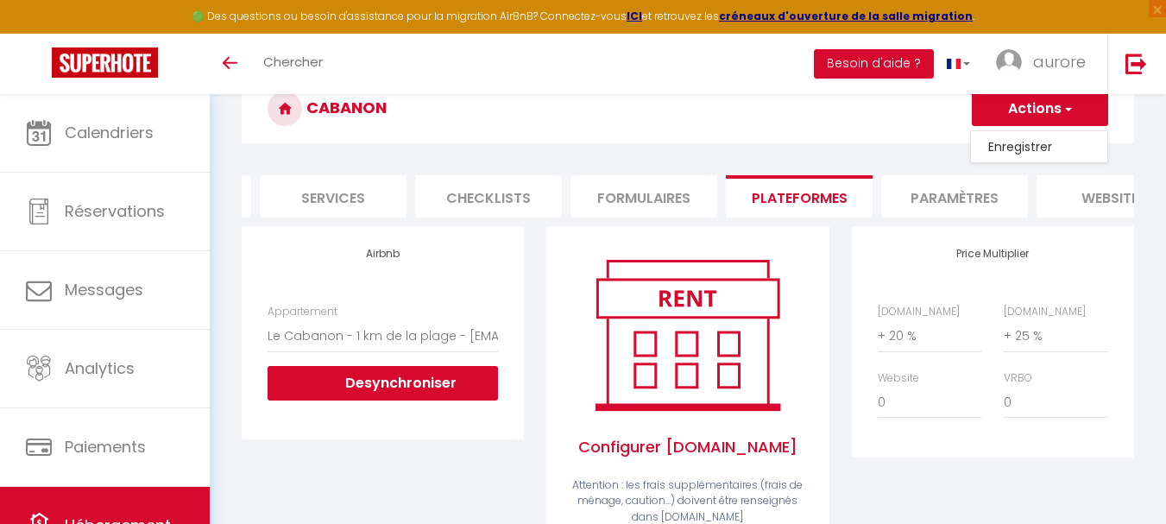
scroll to position [0, 465]
click at [876, 268] on div "Price Multiplier [DOMAIN_NAME] 0 + 1 % + 2 % + 3 % + 4 % + 5 % + 6 % + 7 %" at bounding box center [992, 341] width 282 height 231
click at [952, 193] on li "Paramètres" at bounding box center [937, 196] width 147 height 42
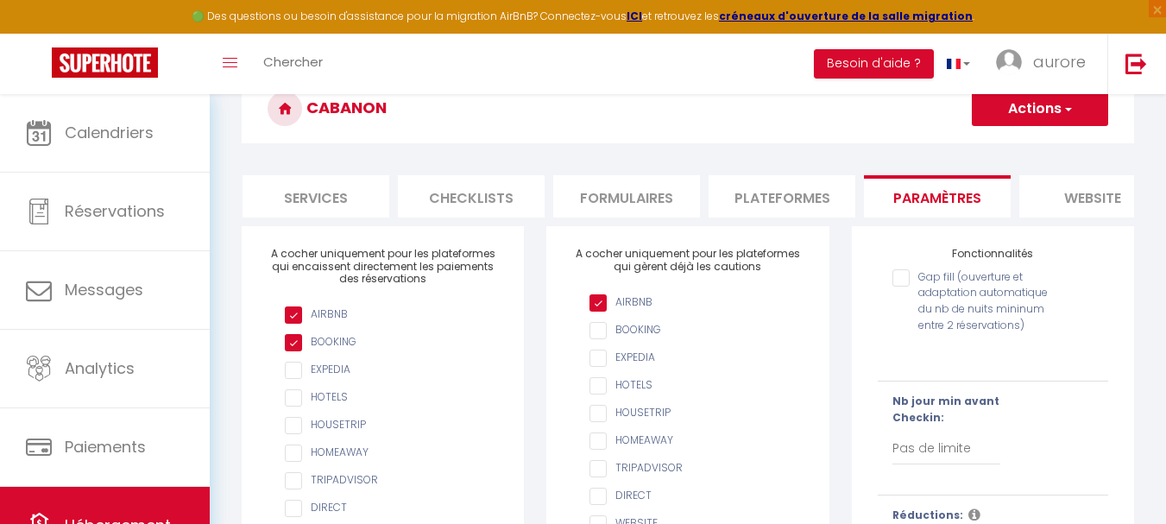
click at [1065, 107] on span "button" at bounding box center [1066, 108] width 11 height 17
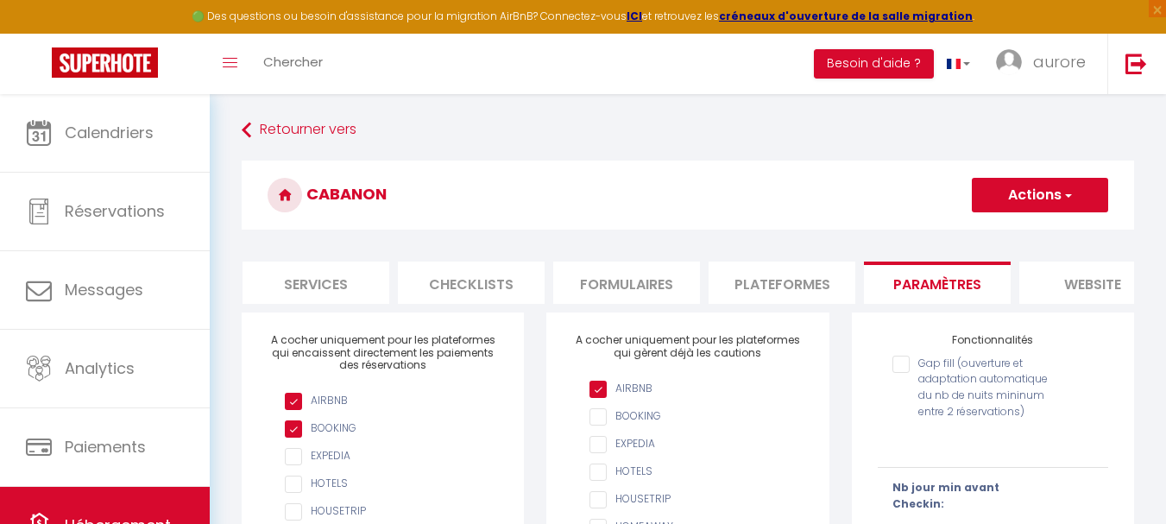
click at [775, 282] on li "Plateformes" at bounding box center [781, 282] width 147 height 42
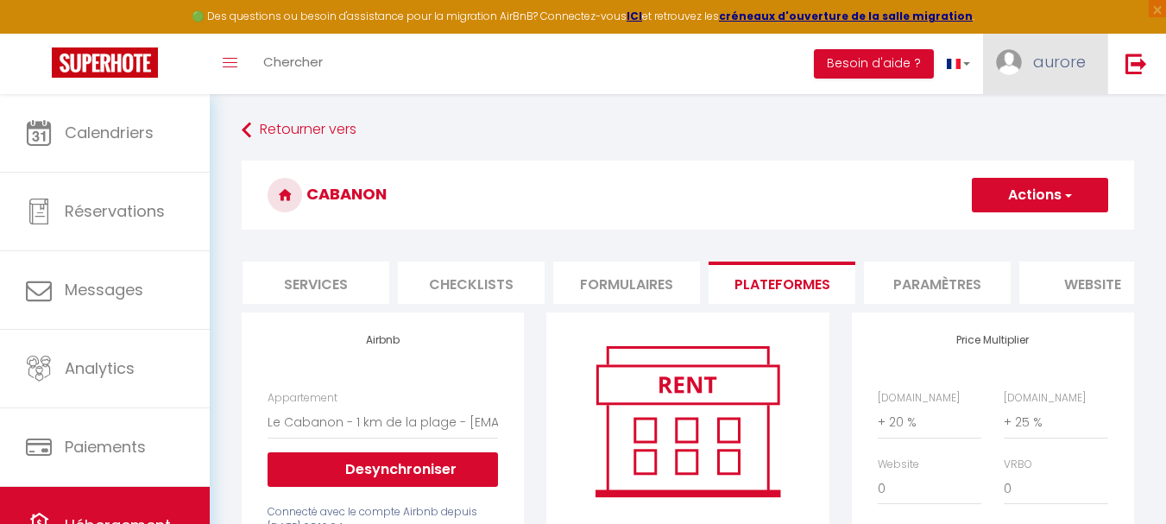
click at [1084, 67] on span "aurore" at bounding box center [1059, 62] width 53 height 22
click at [1084, 118] on link "Paramètres" at bounding box center [1038, 119] width 128 height 29
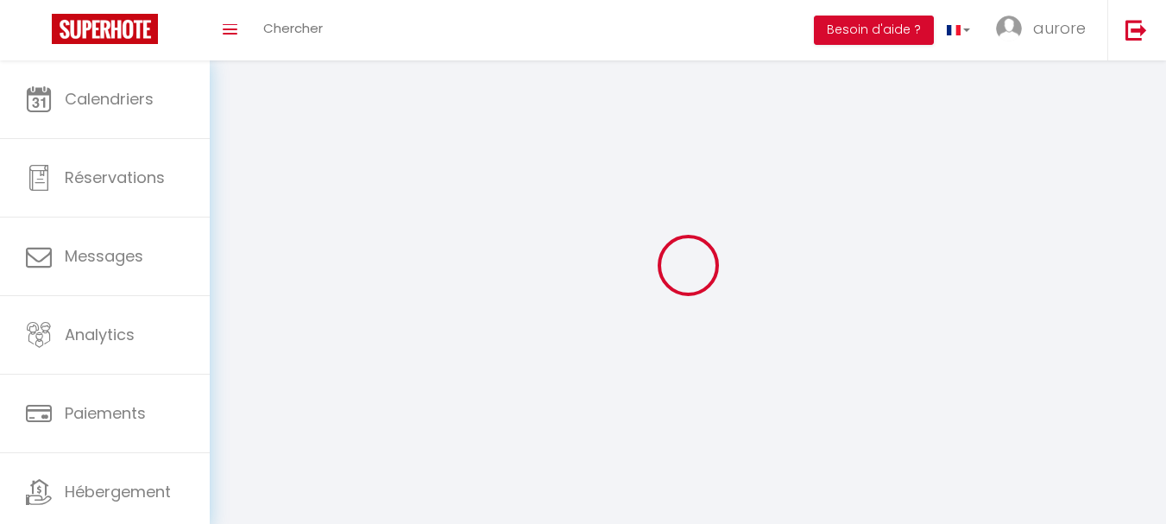
select select "fr"
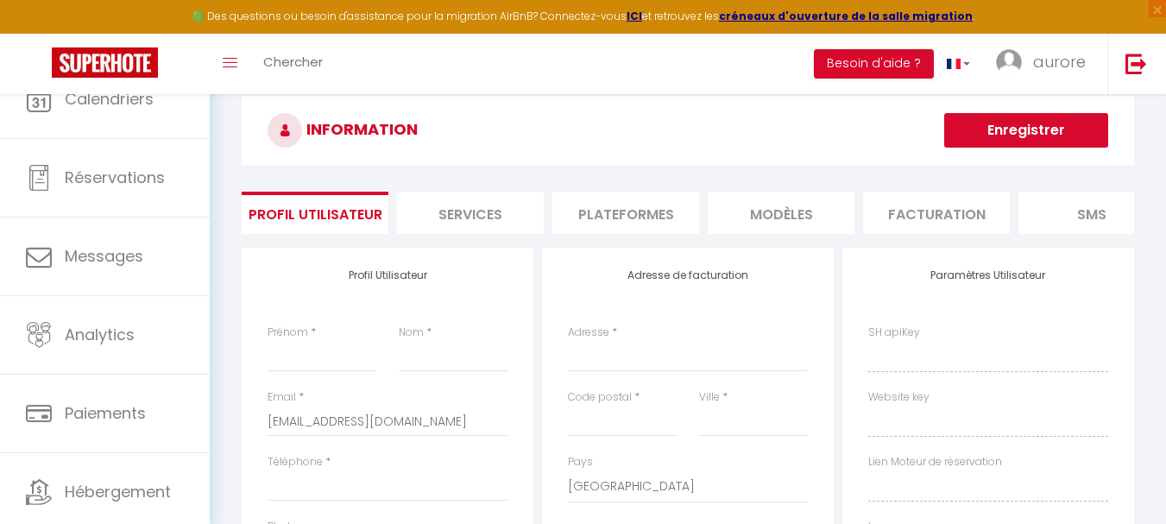
type input "aurore"
type input "baron"
type input "0647808913"
type input "[STREET_ADDRESS]"
type input "17200"
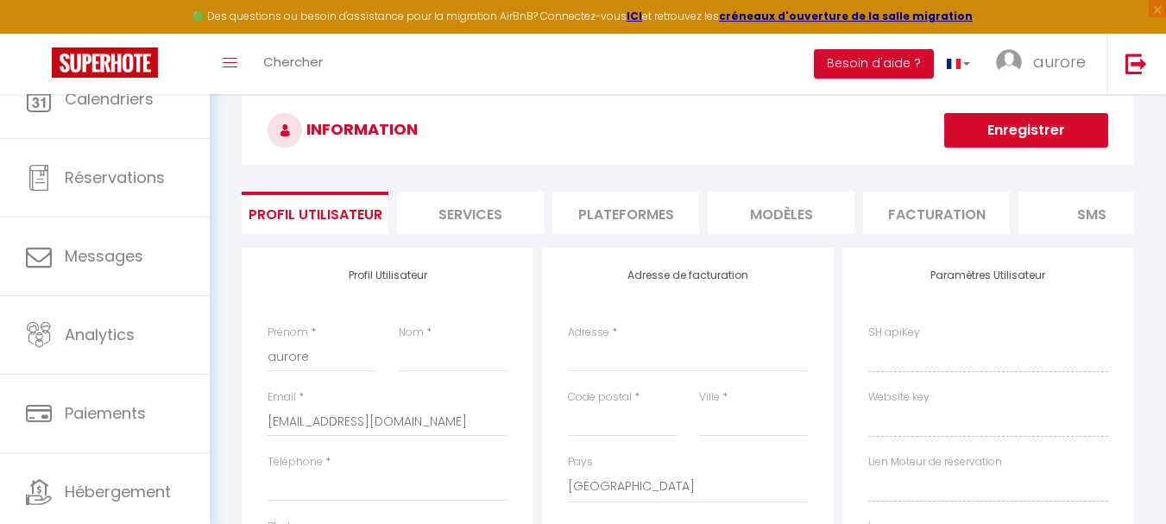
type input "royan"
select select "1"
select select "28"
type input "Xfkvm8zURfNmj6KHY3bRy0yK3"
type input "R9O1XpGfYk3PKuU3T0gv4ZdzZ"
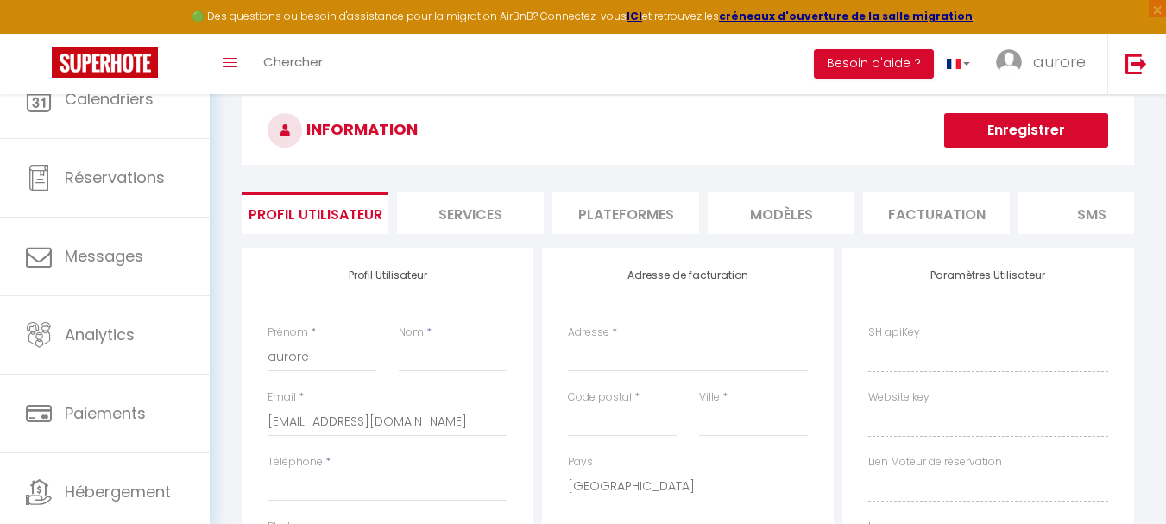
type input "[URL][DOMAIN_NAME]"
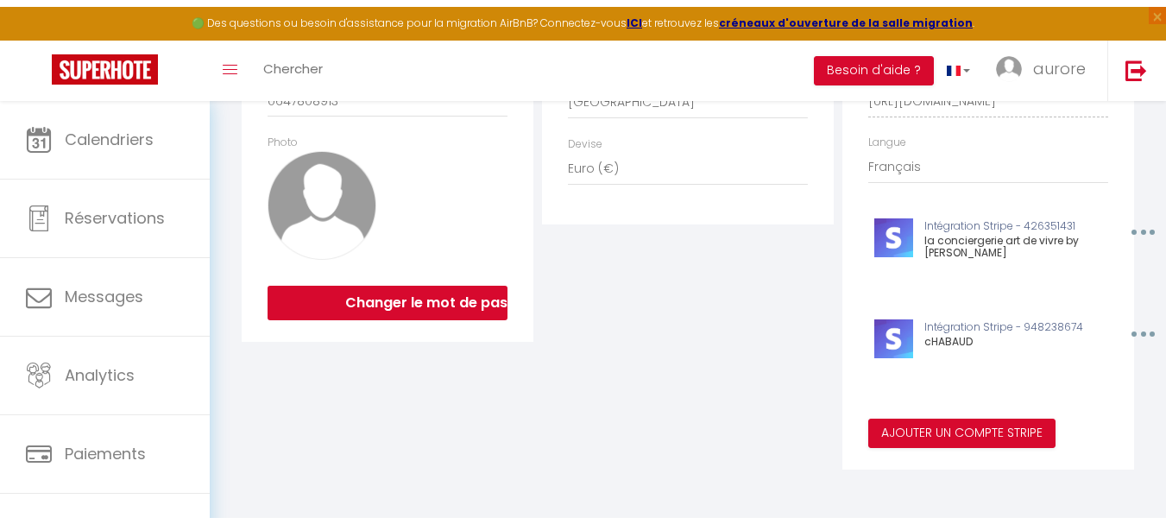
scroll to position [92, 0]
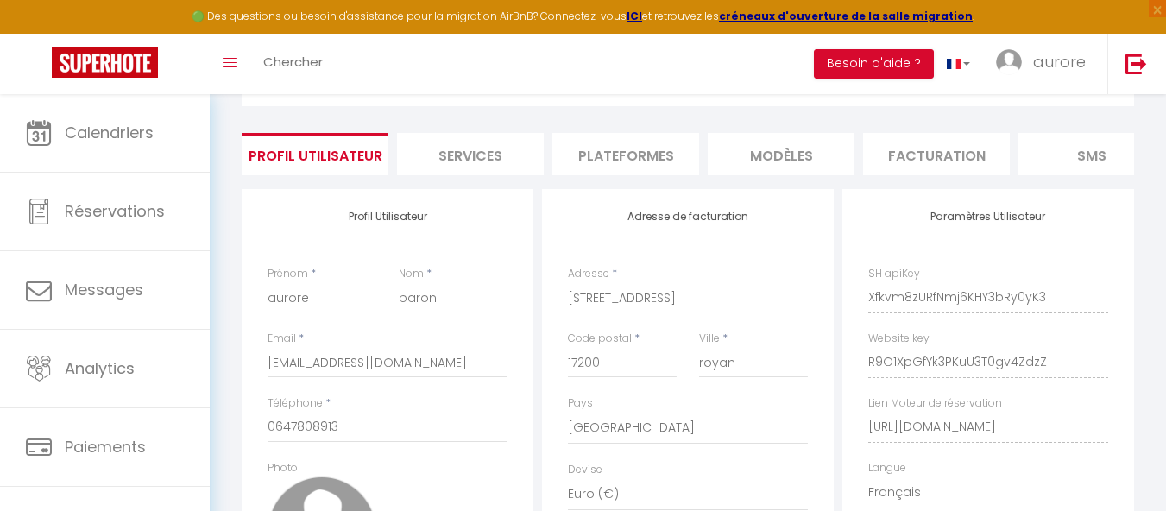
click at [657, 161] on li "Plateformes" at bounding box center [625, 154] width 147 height 42
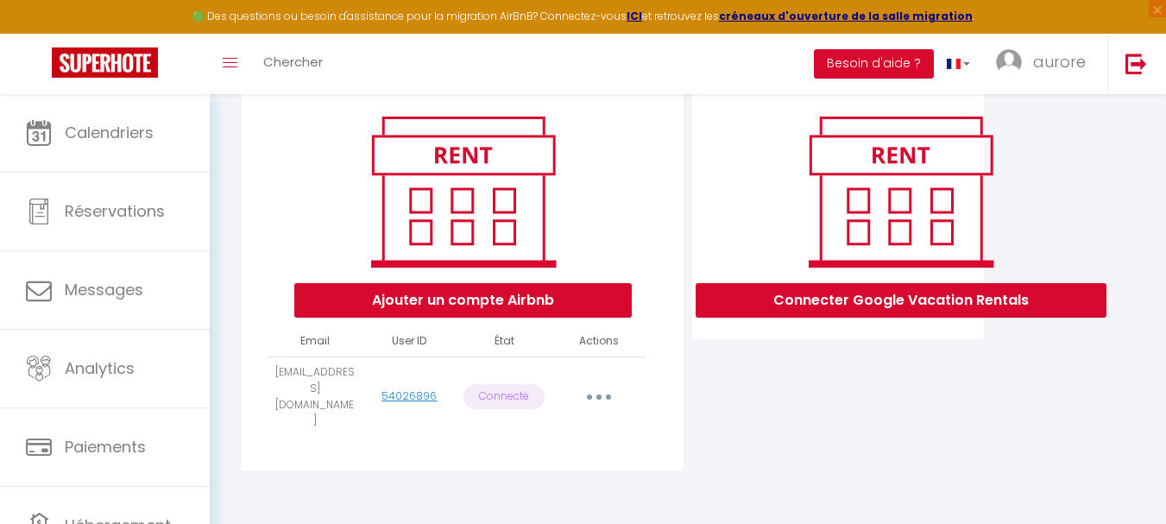
scroll to position [197, 0]
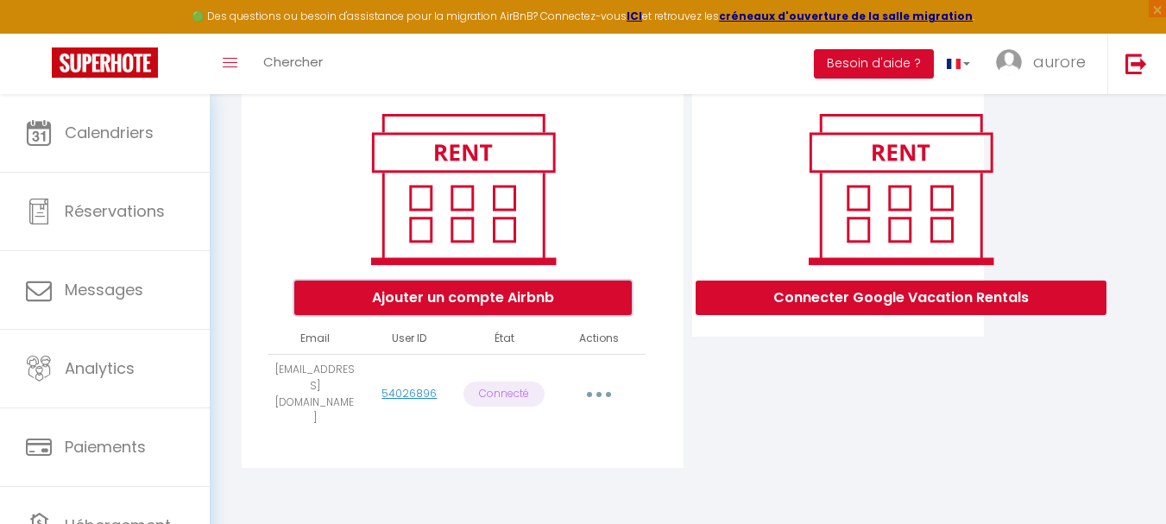
click at [474, 303] on button "Ajouter un compte Airbnb" at bounding box center [462, 297] width 337 height 35
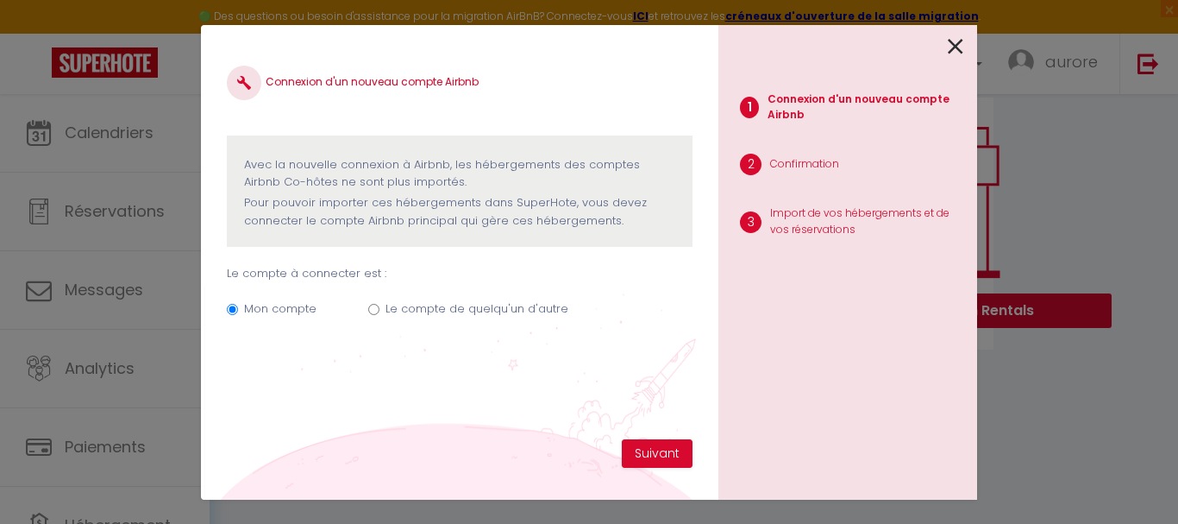
click at [387, 317] on label "Le compte de quelqu'un d'autre" at bounding box center [477, 308] width 183 height 17
click at [376, 312] on input "Le compte de quelqu'un d'autre" at bounding box center [373, 309] width 11 height 11
radio input "true"
radio input "false"
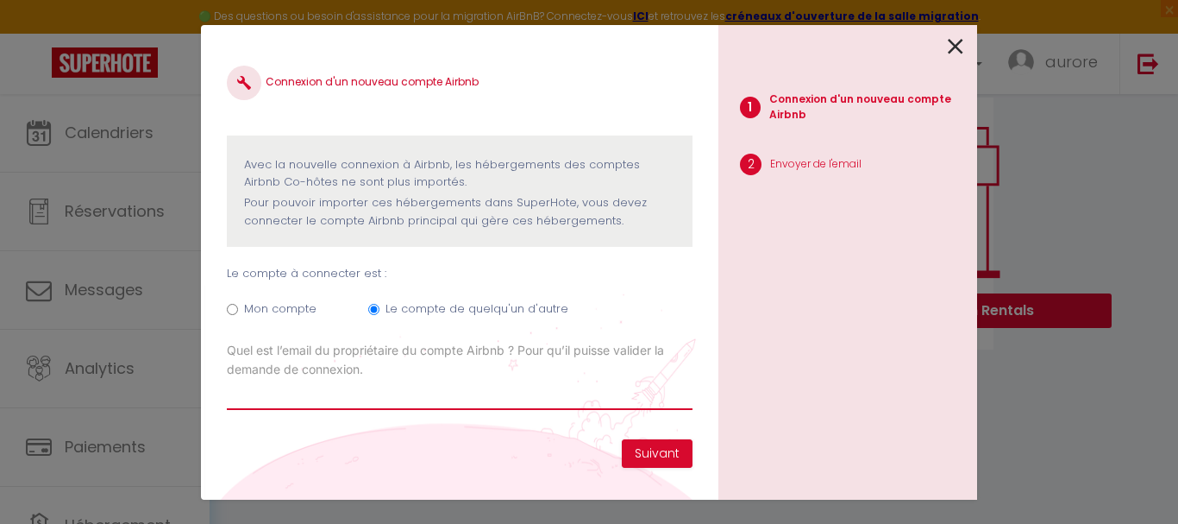
click at [368, 397] on input "Email connexion Airbnb" at bounding box center [460, 394] width 466 height 31
type input "[EMAIL_ADDRESS][DOMAIN_NAME]"
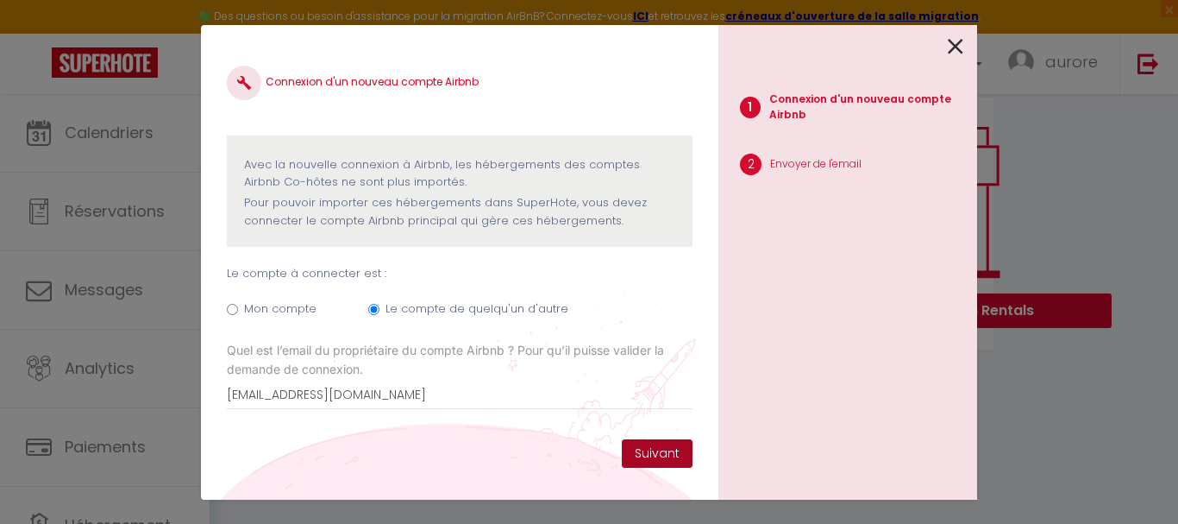
click at [659, 452] on button "Suivant" at bounding box center [657, 453] width 71 height 29
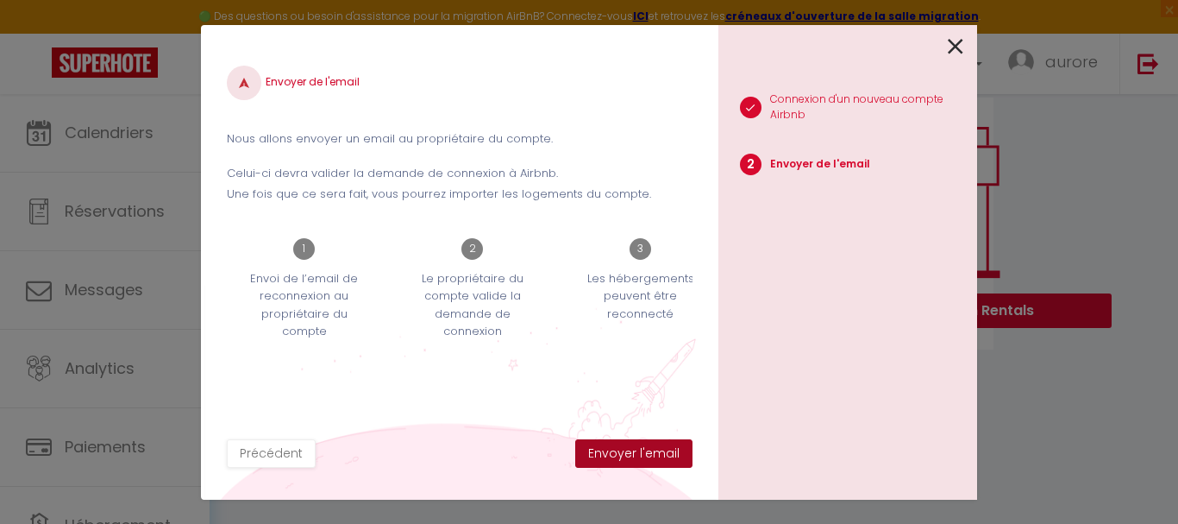
click at [659, 452] on button "Envoyer l'email" at bounding box center [633, 453] width 117 height 29
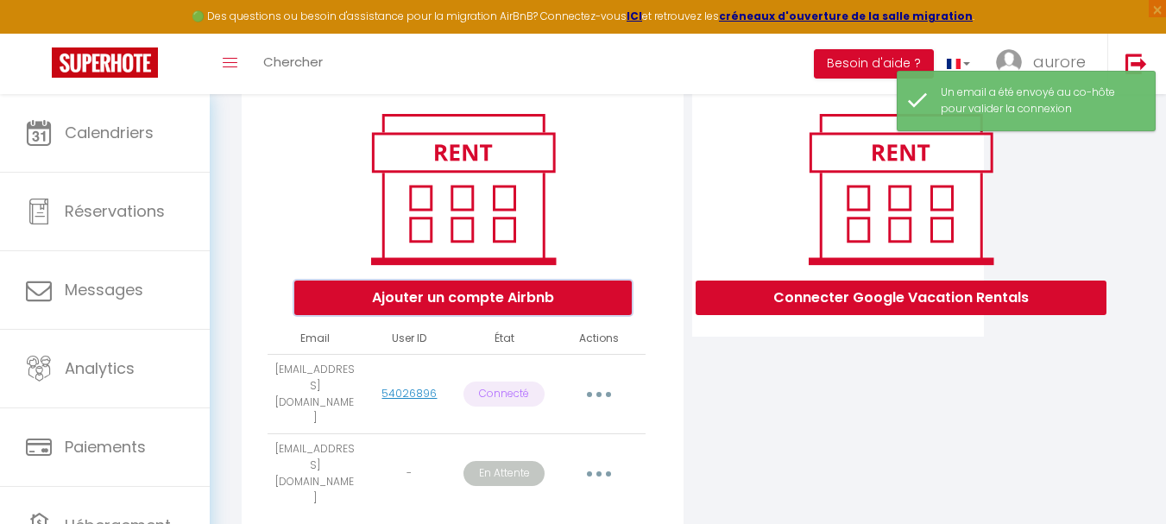
click at [506, 310] on button "Ajouter un compte Airbnb" at bounding box center [462, 297] width 337 height 35
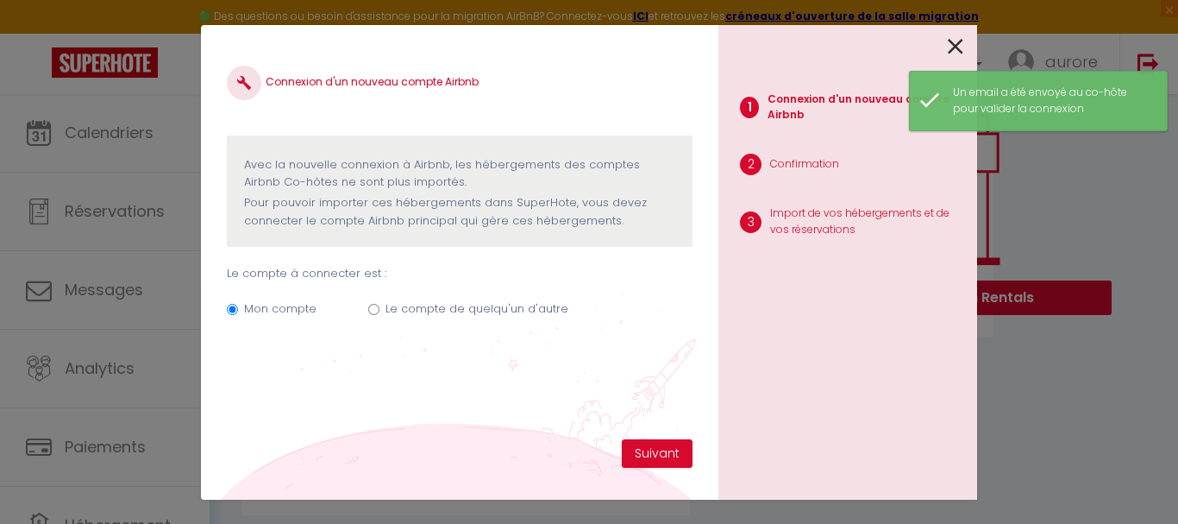
click at [482, 309] on label "Le compte de quelqu'un d'autre" at bounding box center [477, 308] width 183 height 17
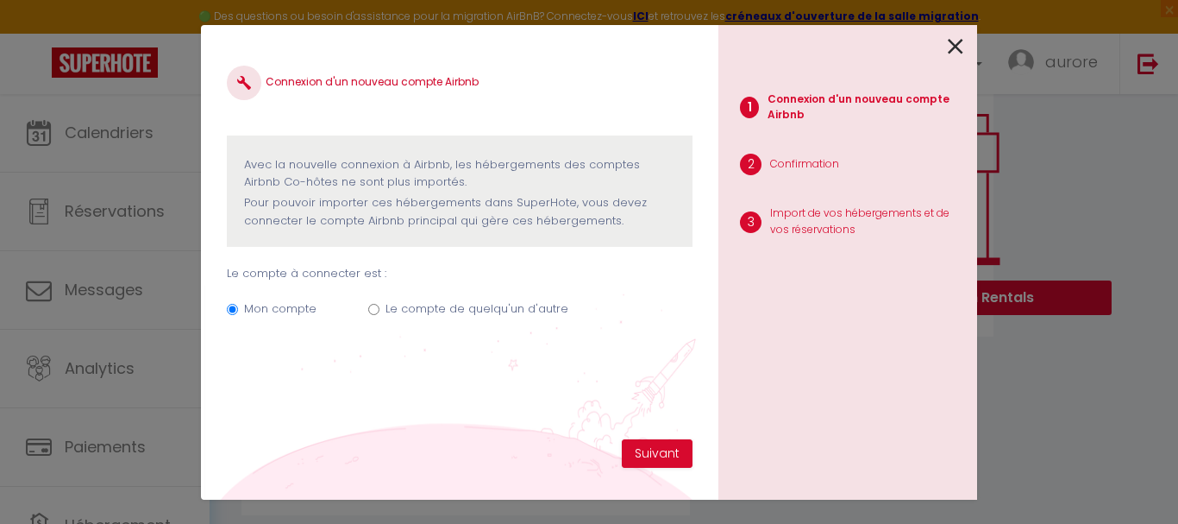
click at [391, 311] on label "Le compte de quelqu'un d'autre" at bounding box center [477, 308] width 183 height 17
click at [380, 311] on input "Le compte de quelqu'un d'autre" at bounding box center [373, 309] width 11 height 11
radio input "true"
radio input "false"
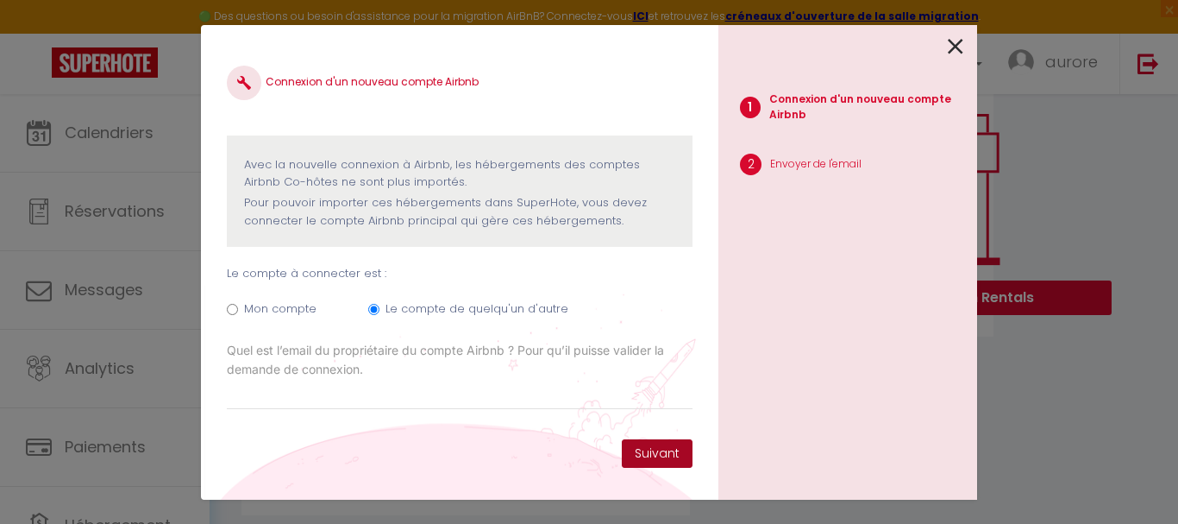
click at [679, 449] on button "Suivant" at bounding box center [657, 453] width 71 height 29
click at [524, 399] on input "Email connexion Airbnb" at bounding box center [460, 394] width 466 height 31
type input "[EMAIL_ADDRESS][DOMAIN_NAME]"
click at [663, 448] on button "Suivant" at bounding box center [657, 453] width 71 height 29
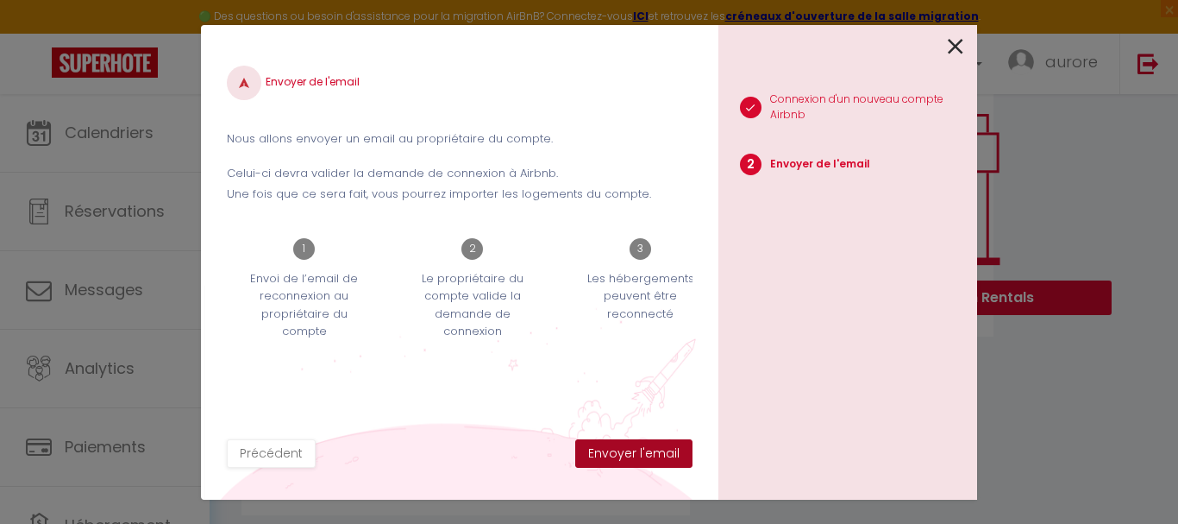
click at [663, 448] on button "Envoyer l'email" at bounding box center [633, 453] width 117 height 29
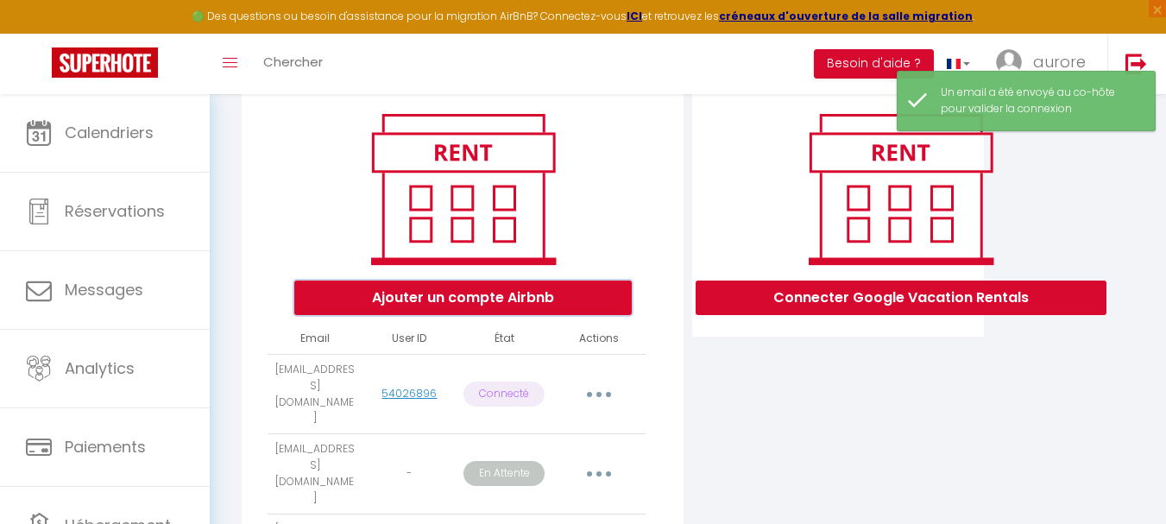
click at [479, 308] on button "Ajouter un compte Airbnb" at bounding box center [462, 297] width 337 height 35
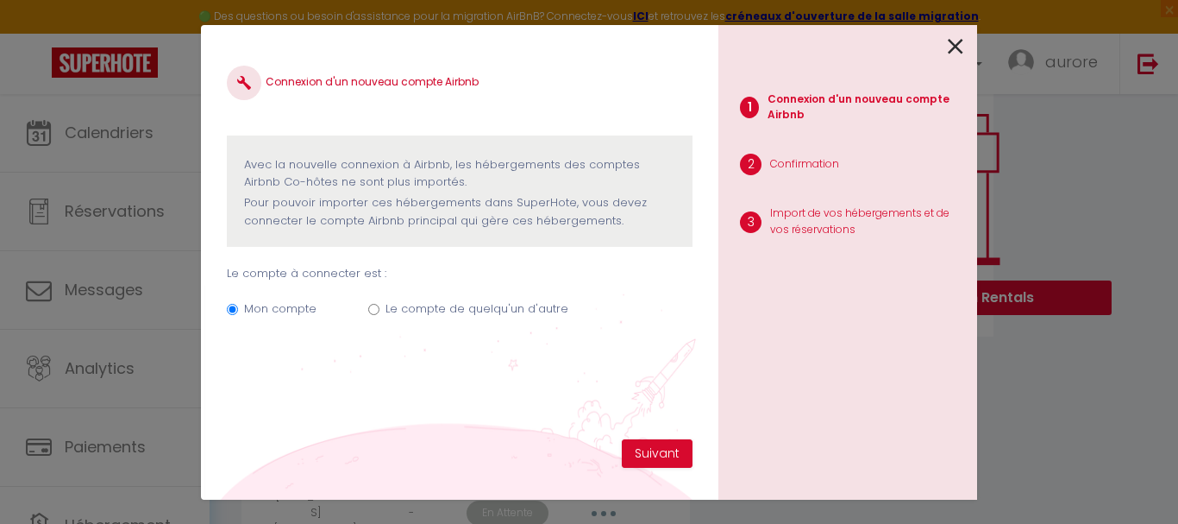
click at [504, 303] on label "Le compte de quelqu'un d'autre" at bounding box center [477, 308] width 183 height 17
click at [380, 304] on input "Le compte de quelqu'un d'autre" at bounding box center [373, 309] width 11 height 11
radio input "true"
radio input "false"
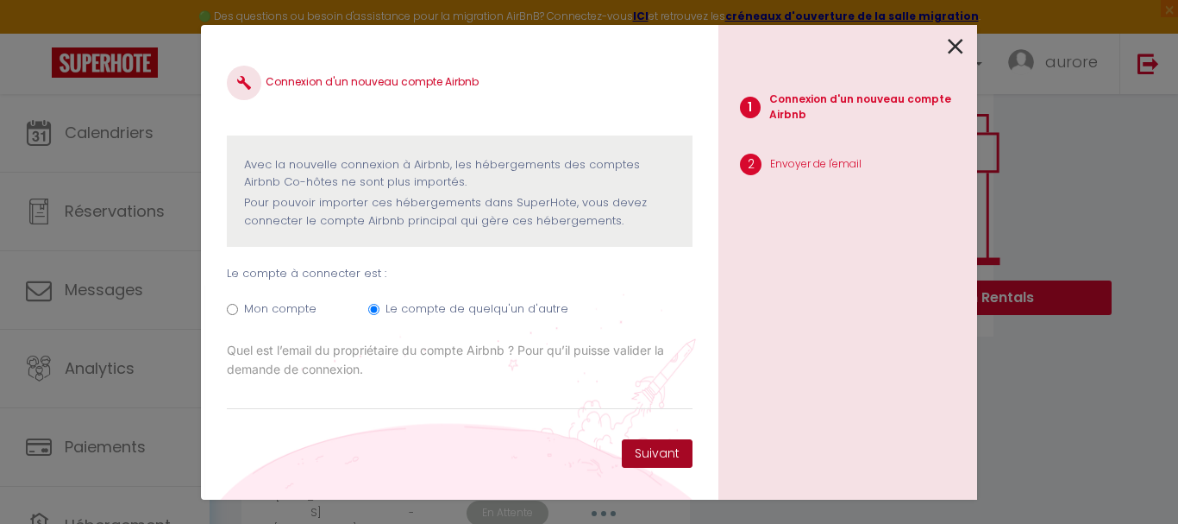
drag, startPoint x: 635, startPoint y: 462, endPoint x: 619, endPoint y: 449, distance: 20.2
click at [635, 462] on button "Suivant" at bounding box center [657, 453] width 71 height 29
click at [490, 390] on input "Email connexion Airbnb" at bounding box center [460, 394] width 466 height 31
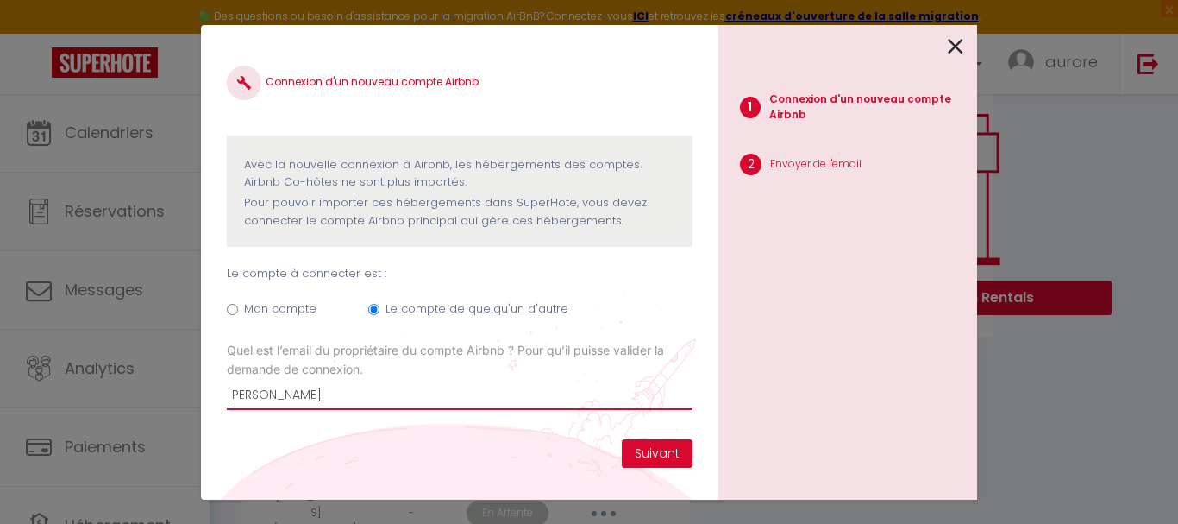
click at [622, 439] on button "Suivant" at bounding box center [657, 453] width 71 height 29
type input "[PERSON_NAME][EMAIL_ADDRESS][DOMAIN_NAME]"
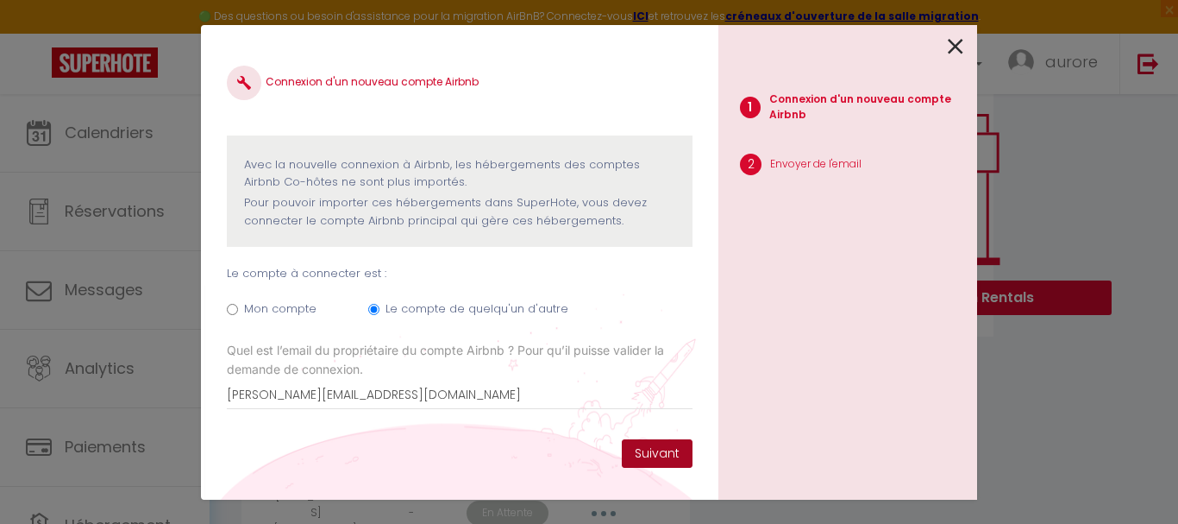
click at [668, 449] on button "Suivant" at bounding box center [657, 453] width 71 height 29
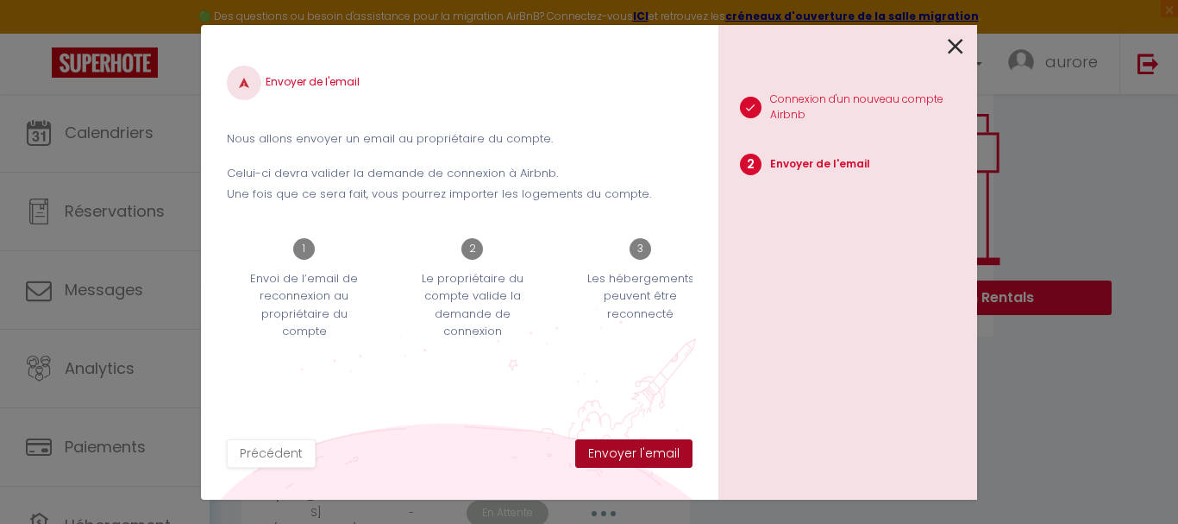
click at [668, 449] on button "Envoyer l'email" at bounding box center [633, 453] width 117 height 29
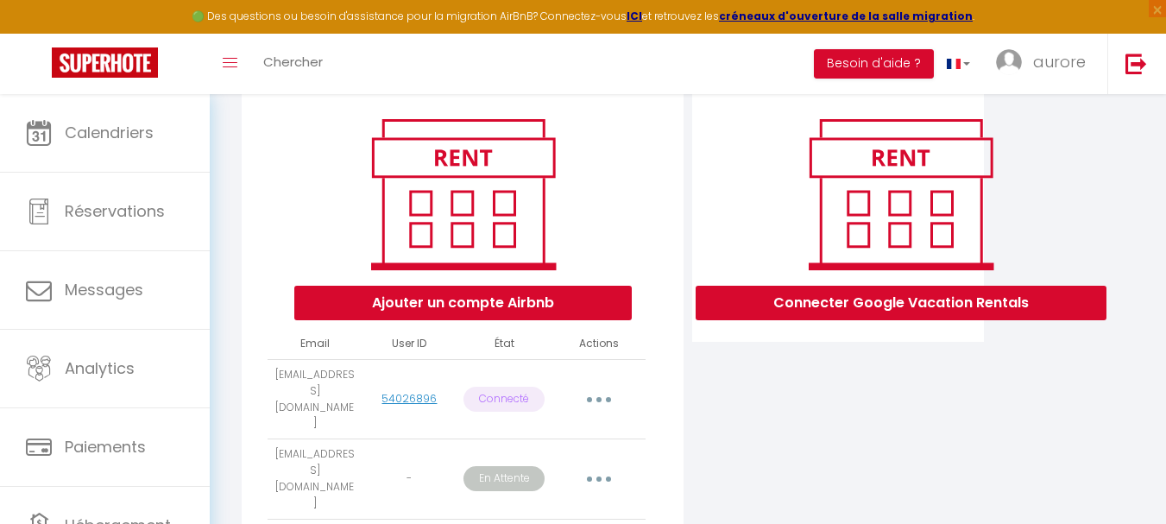
scroll to position [0, 0]
